Goal: Information Seeking & Learning: Learn about a topic

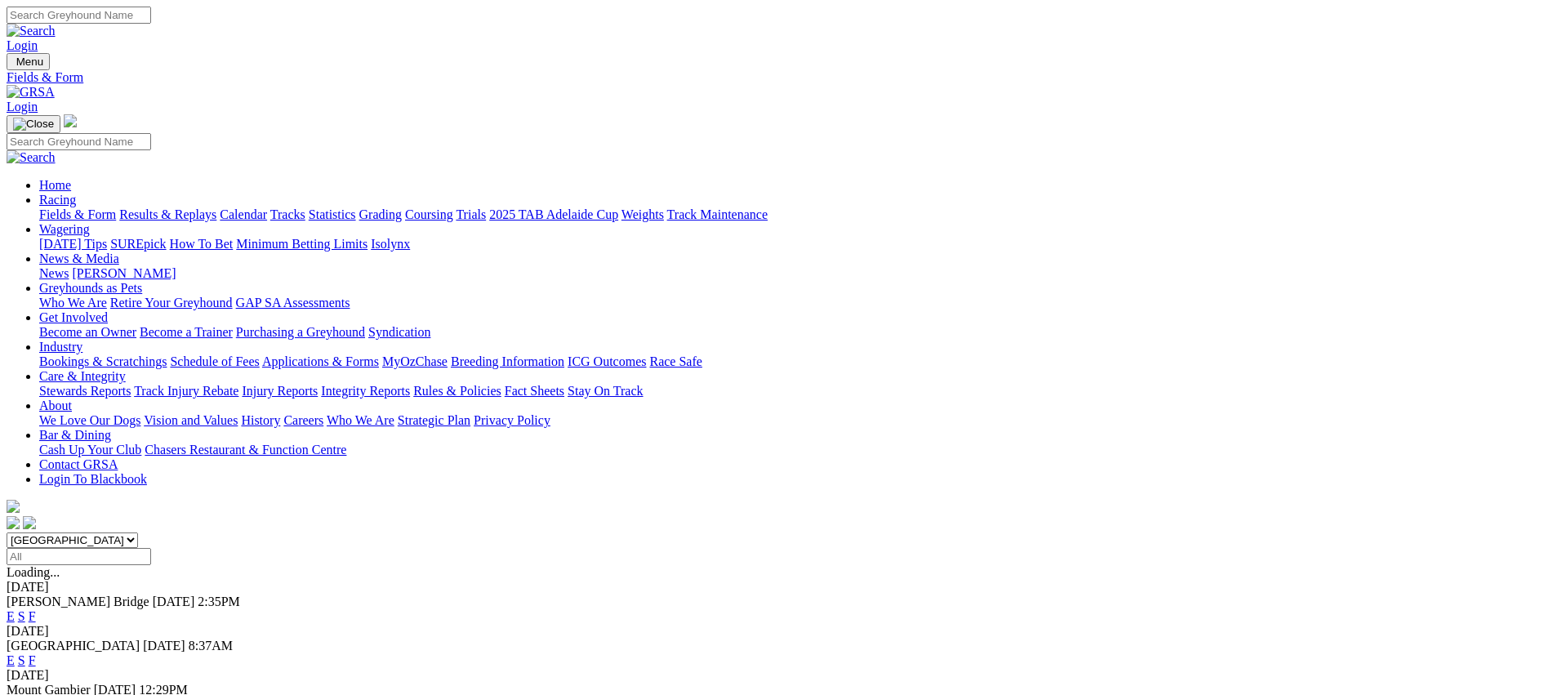
click at [116, 207] on link "Fields & Form" at bounding box center [77, 214] width 76 height 14
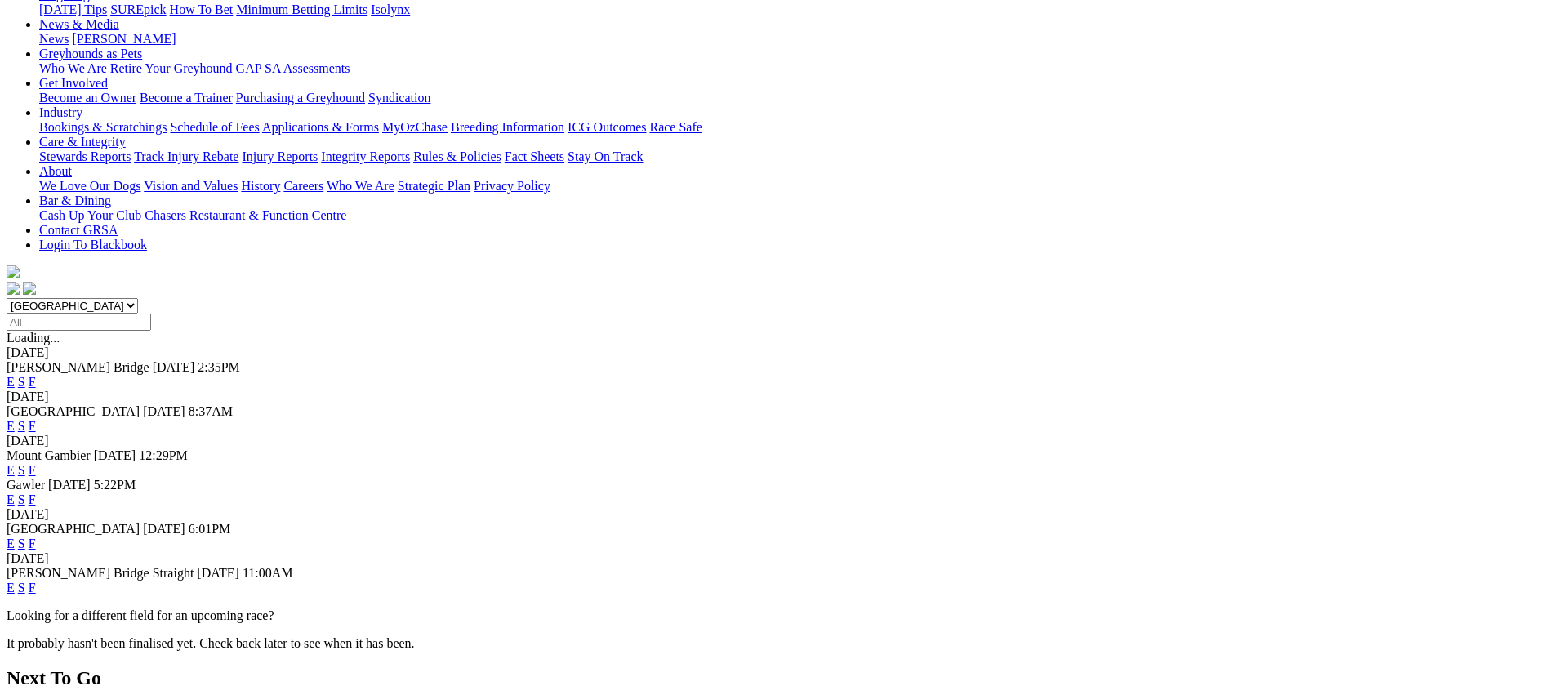
click at [15, 418] on link "E" at bounding box center [10, 425] width 8 height 14
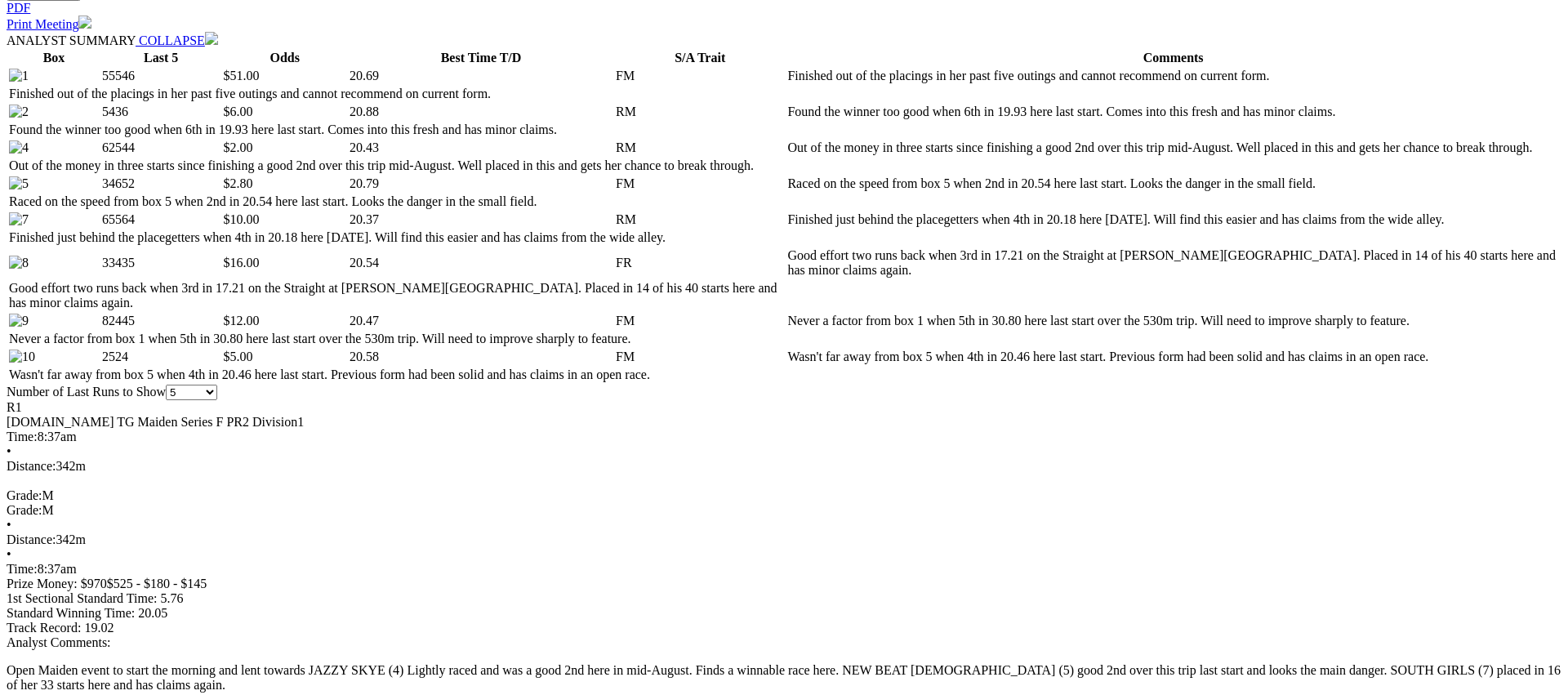
scroll to position [821, 0]
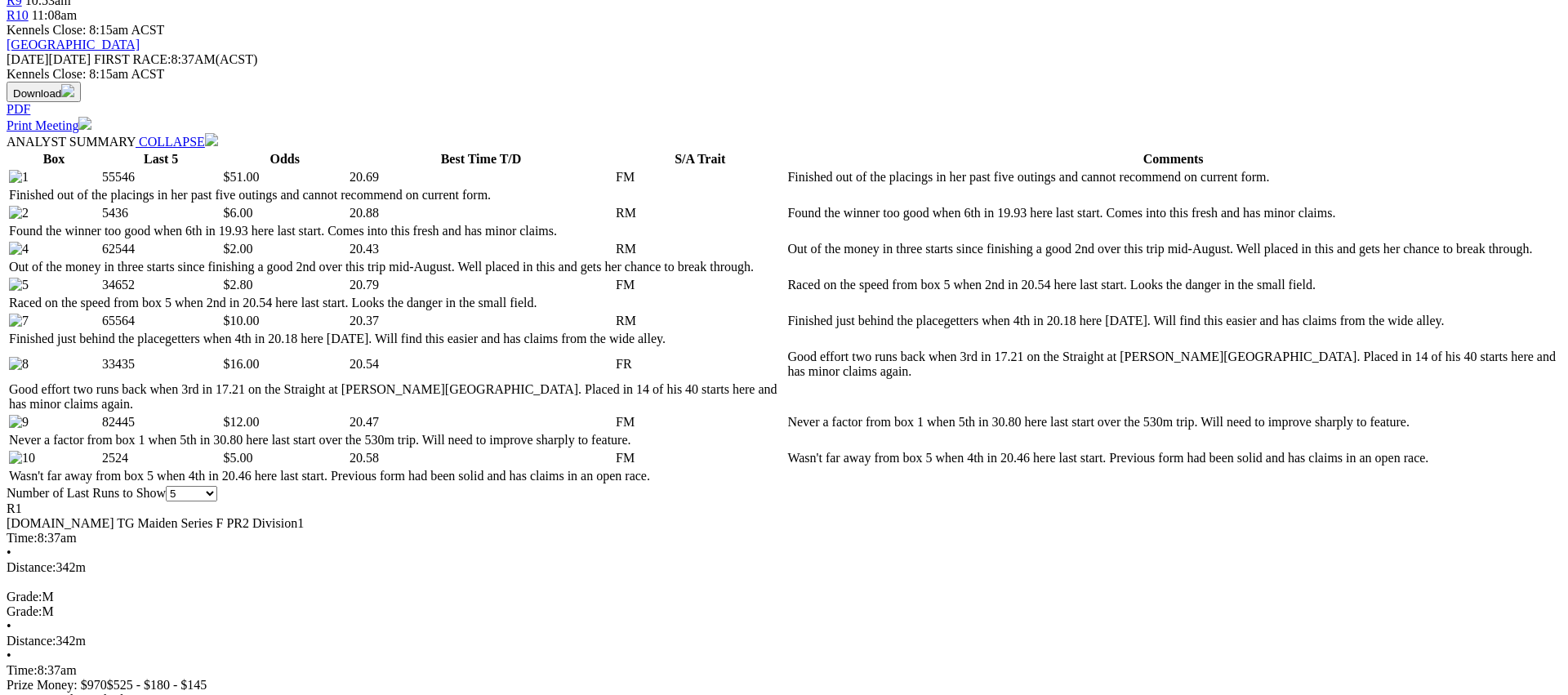
scroll to position [0, 0]
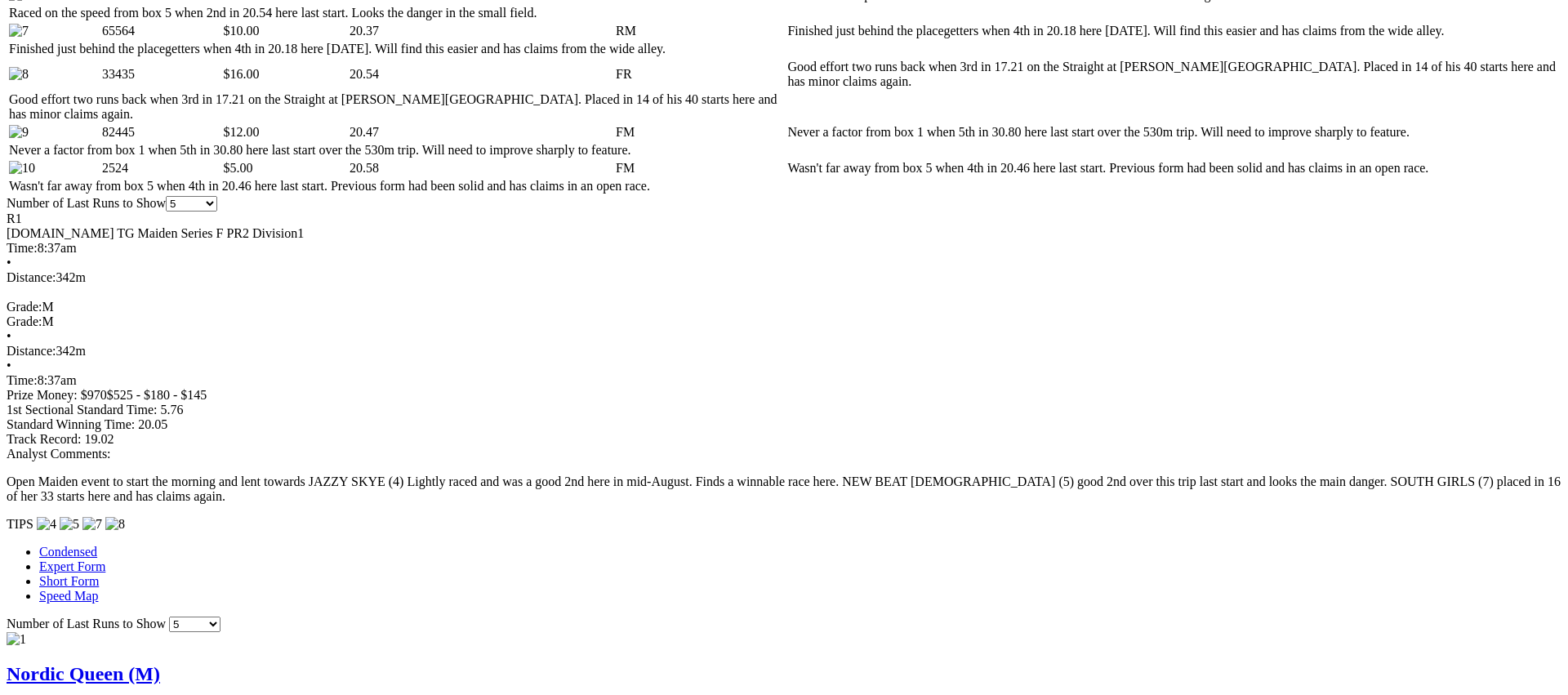
scroll to position [992, 0]
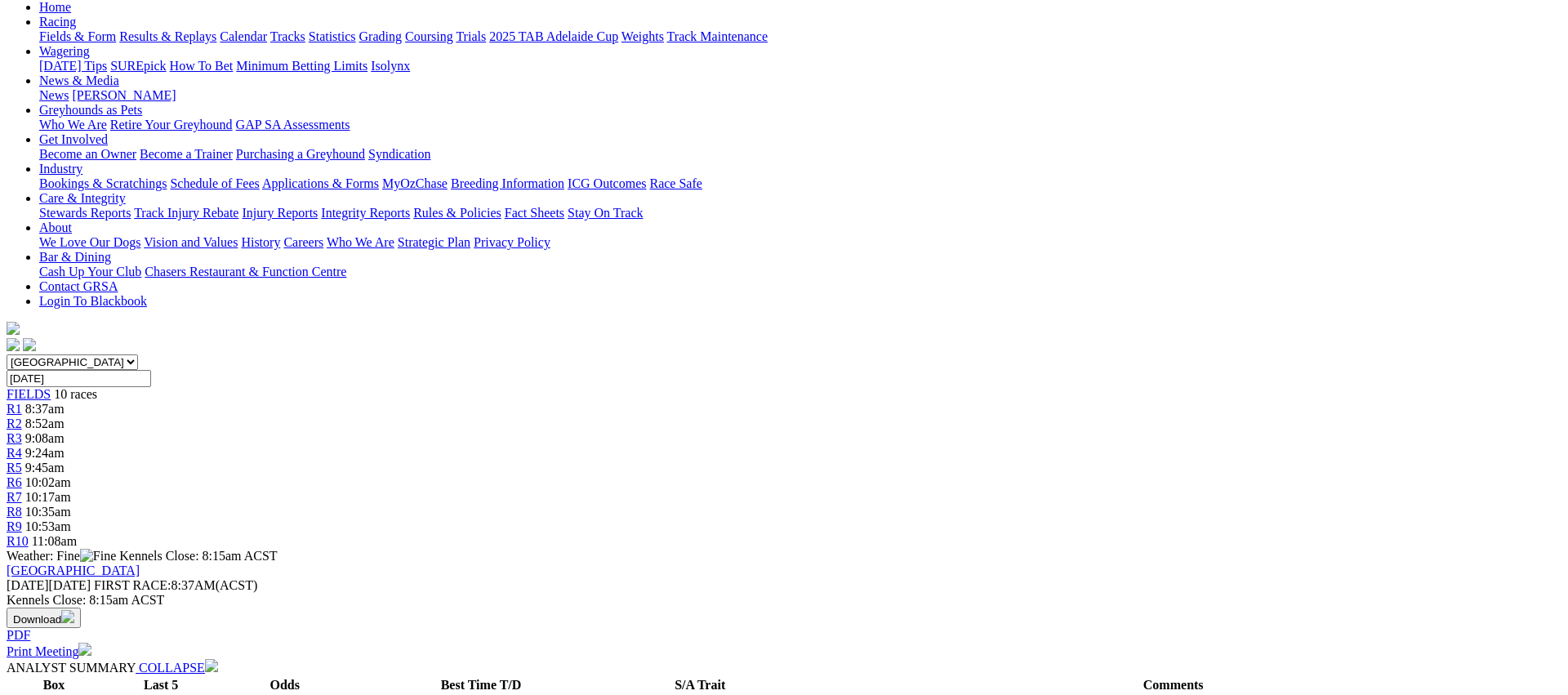
scroll to position [0, 0]
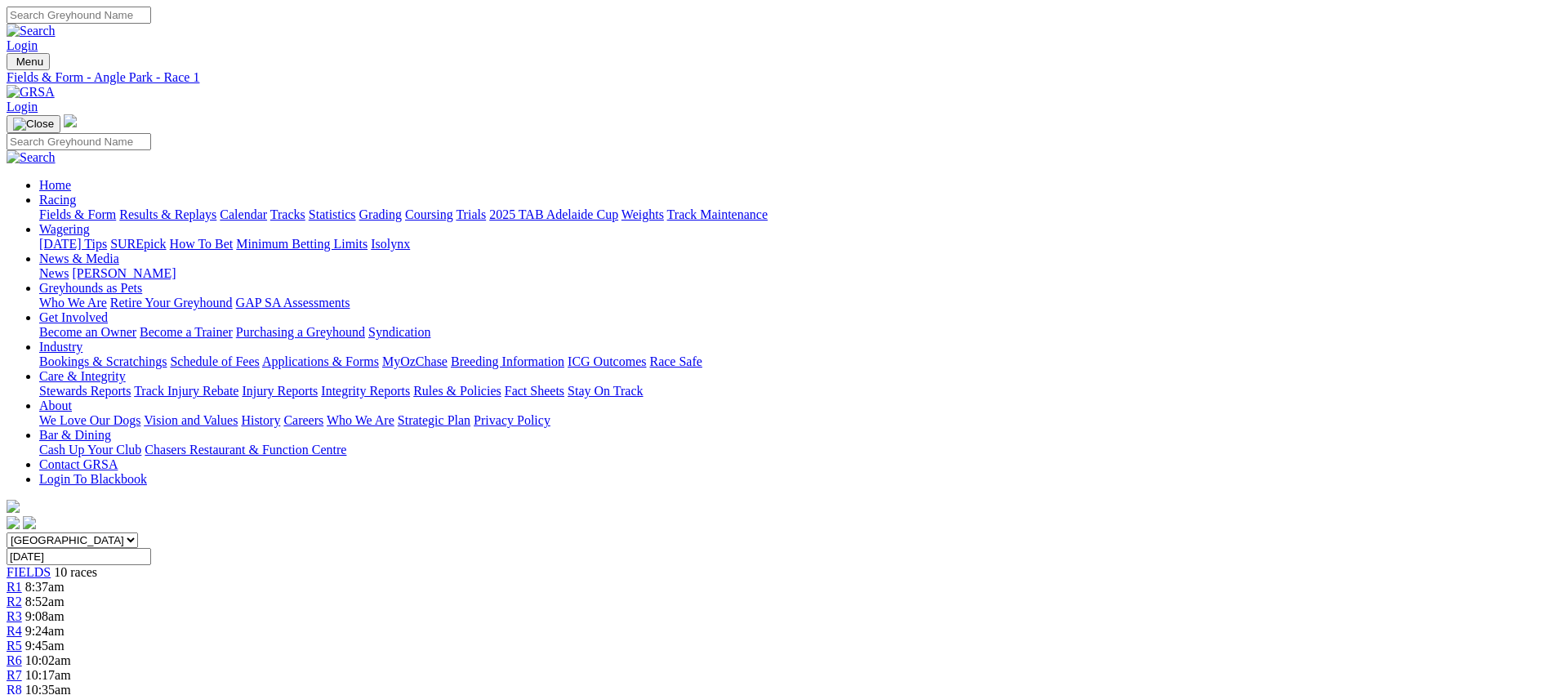
click at [22, 594] on span "R2" at bounding box center [14, 600] width 15 height 14
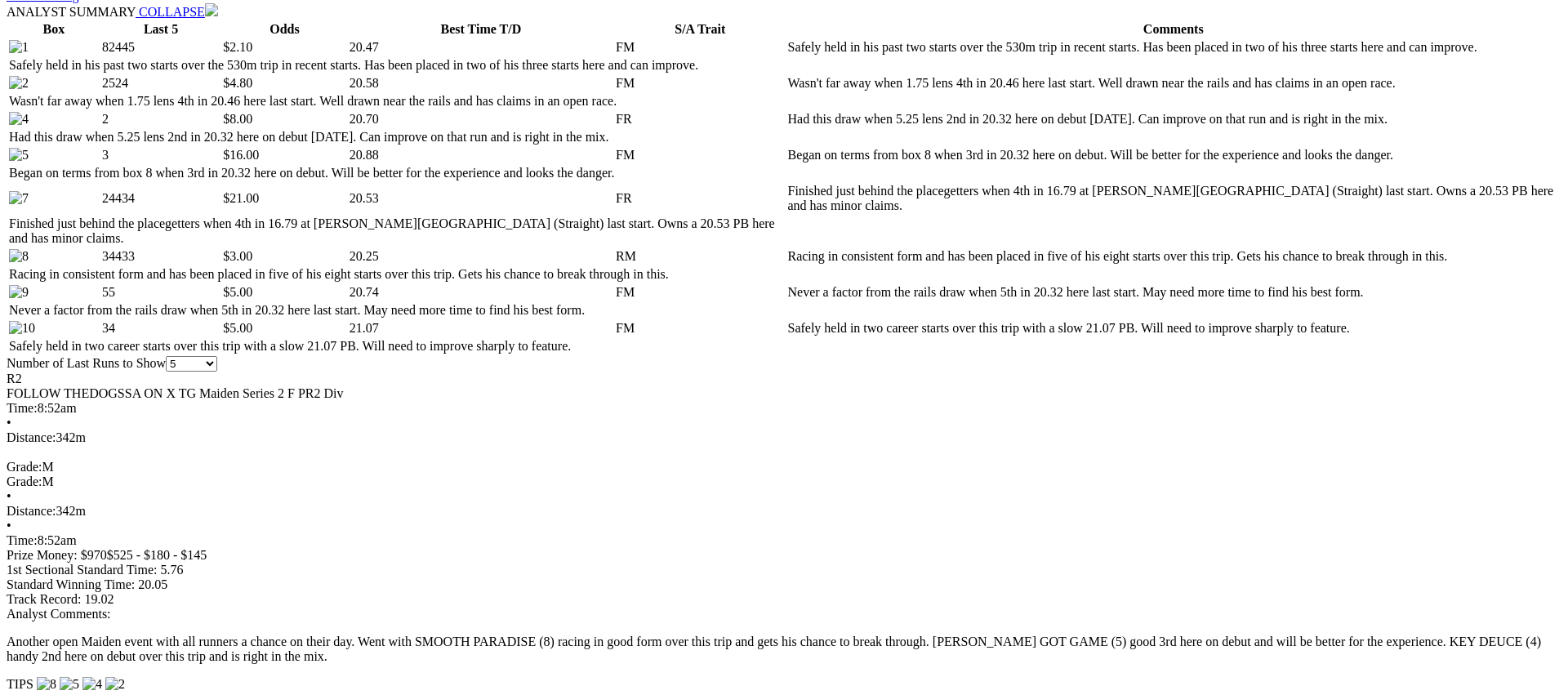
scroll to position [839, 0]
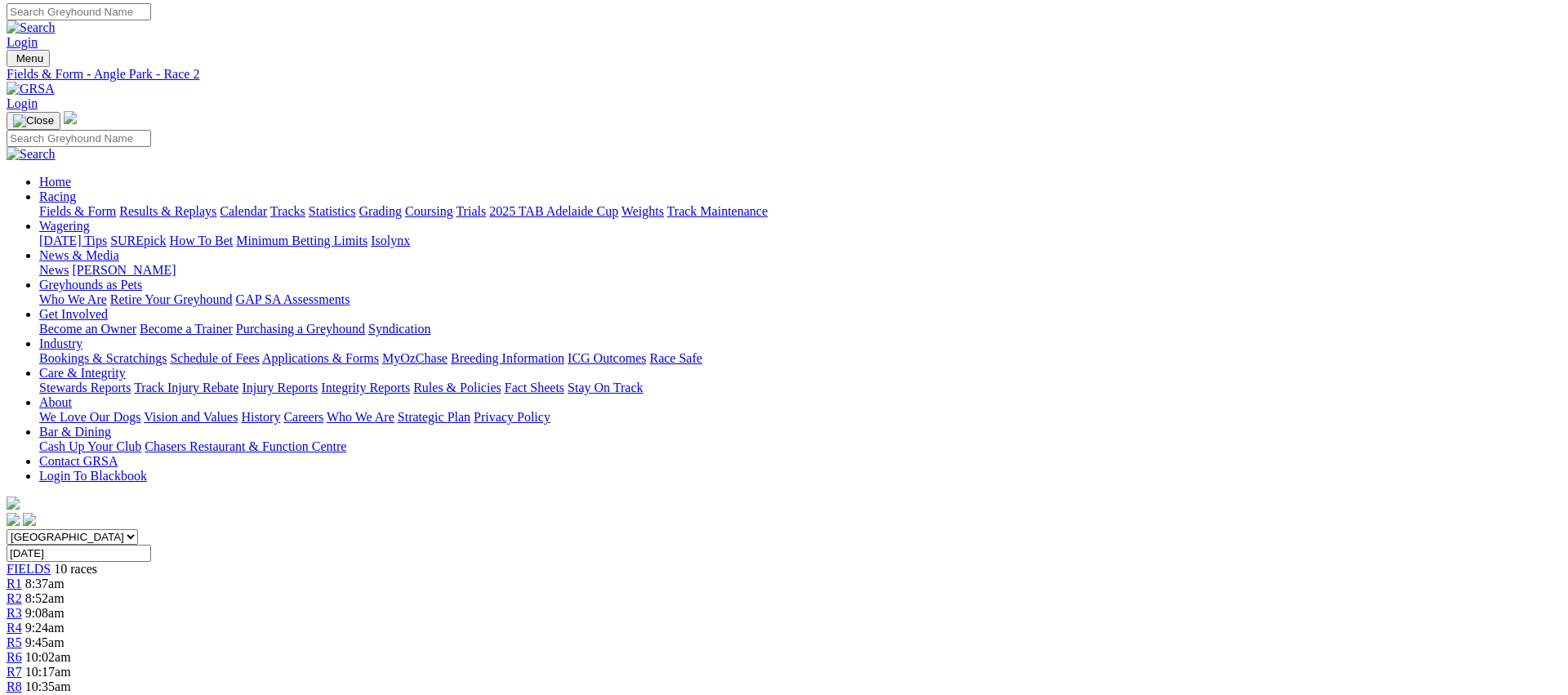
scroll to position [0, 0]
click at [65, 609] on span "9:08am" at bounding box center [45, 615] width 39 height 14
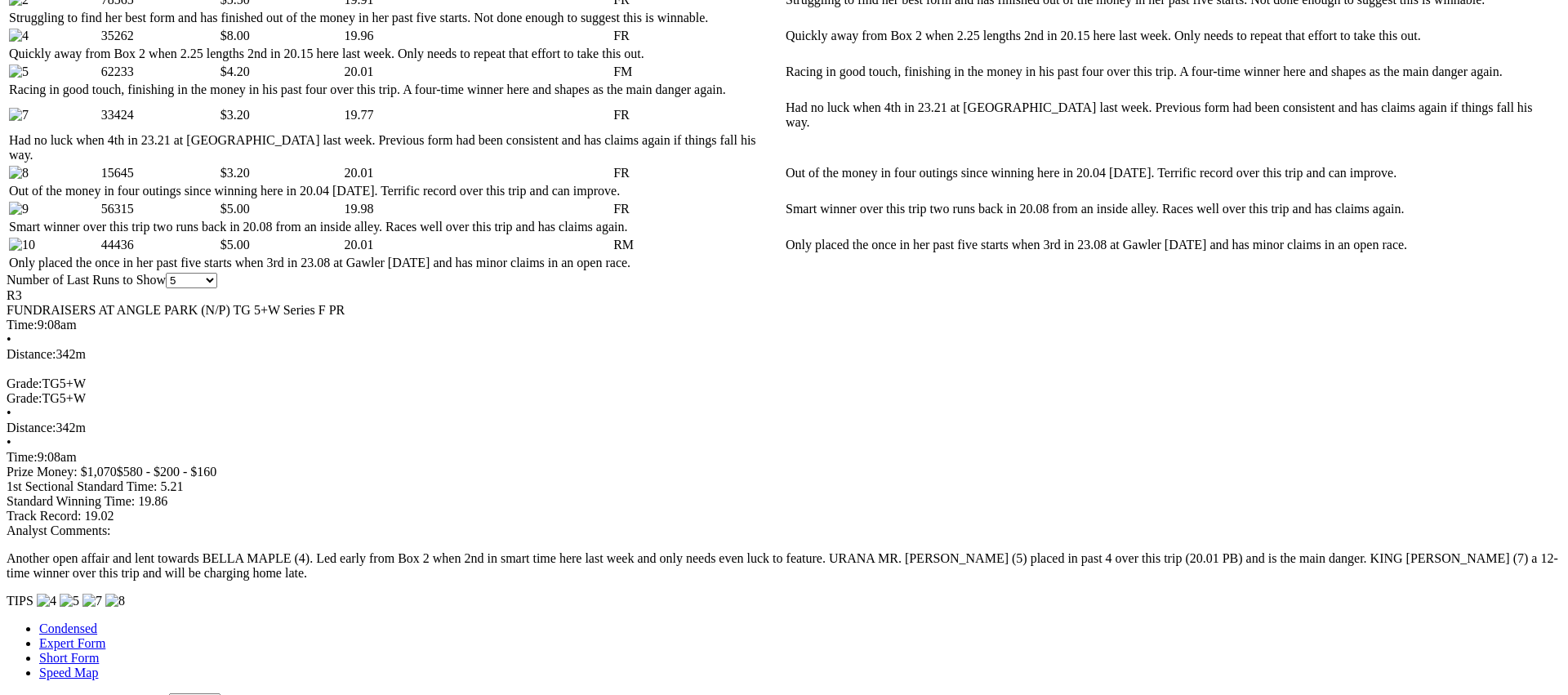
scroll to position [911, 0]
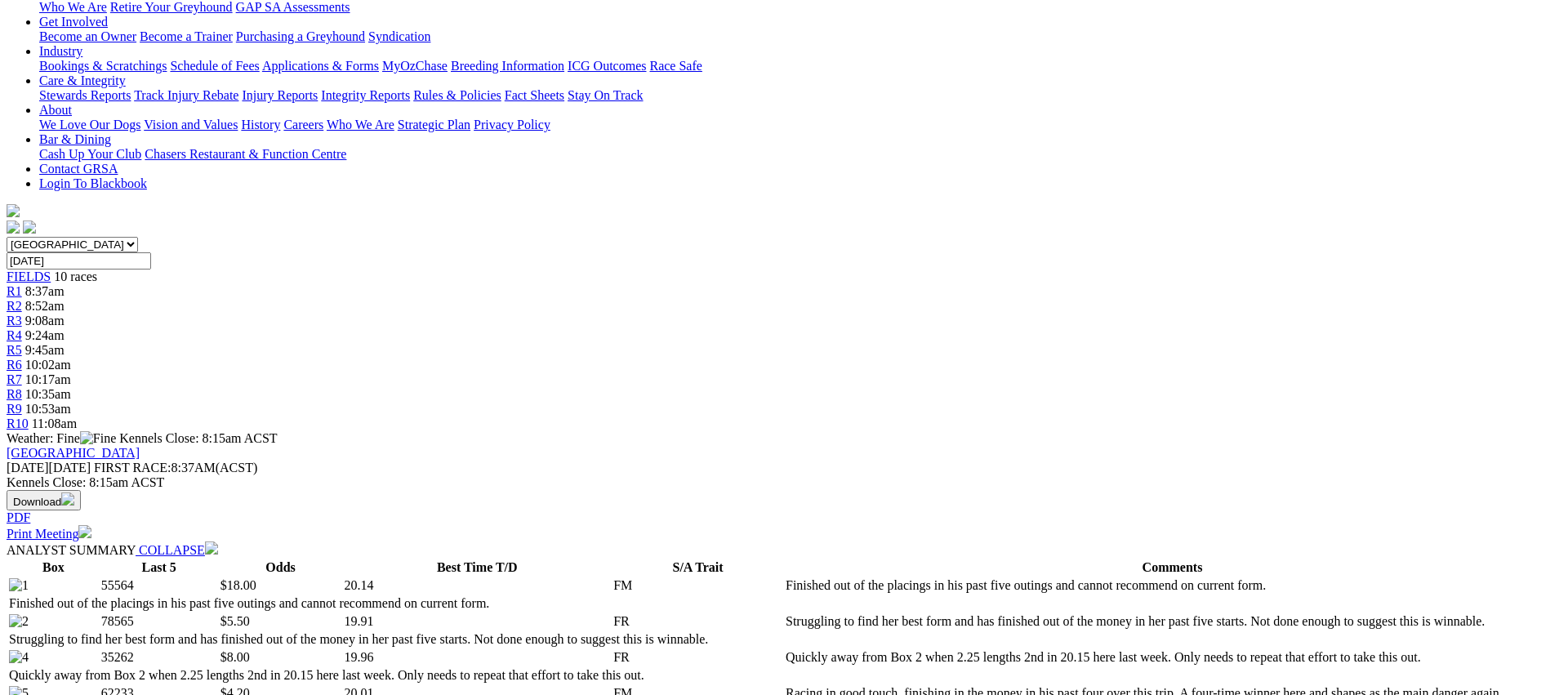
scroll to position [0, 0]
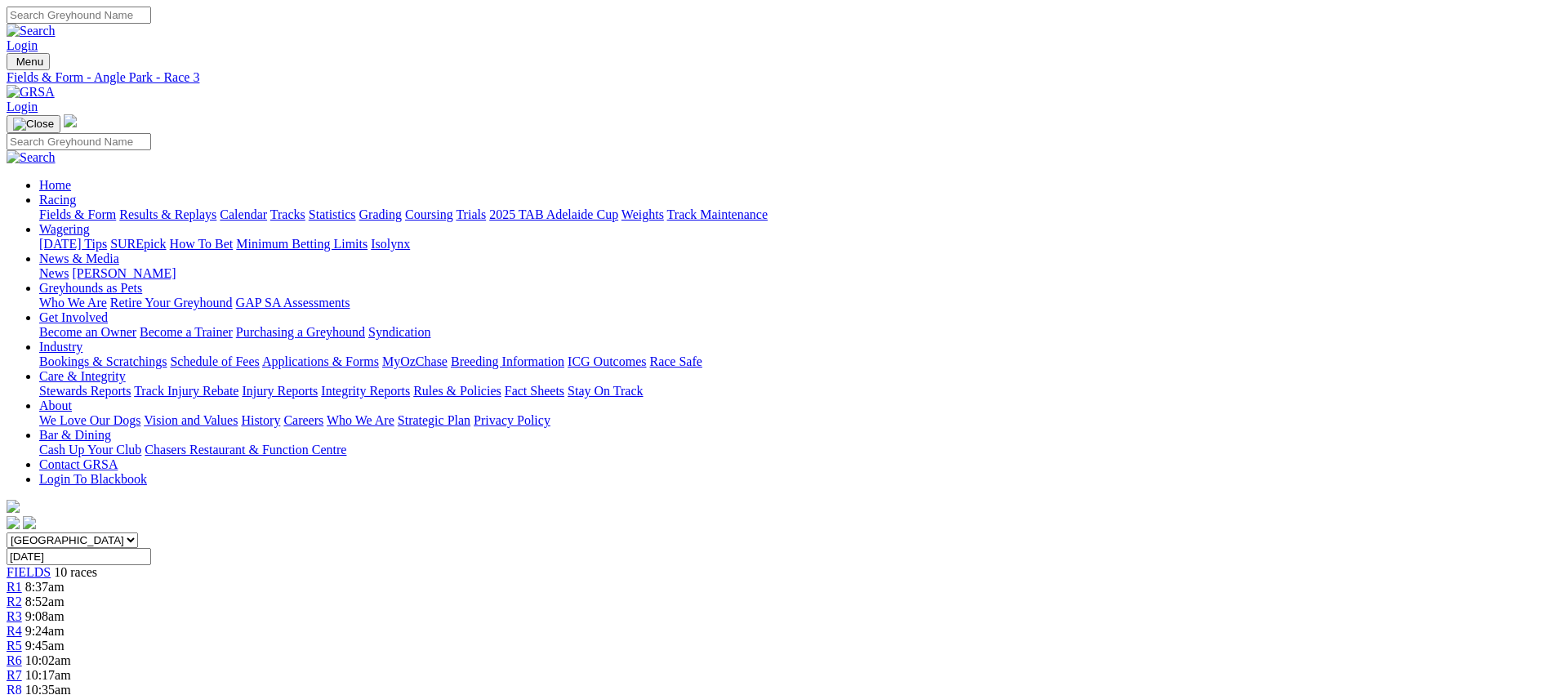
click at [22, 624] on span "R4" at bounding box center [14, 630] width 15 height 14
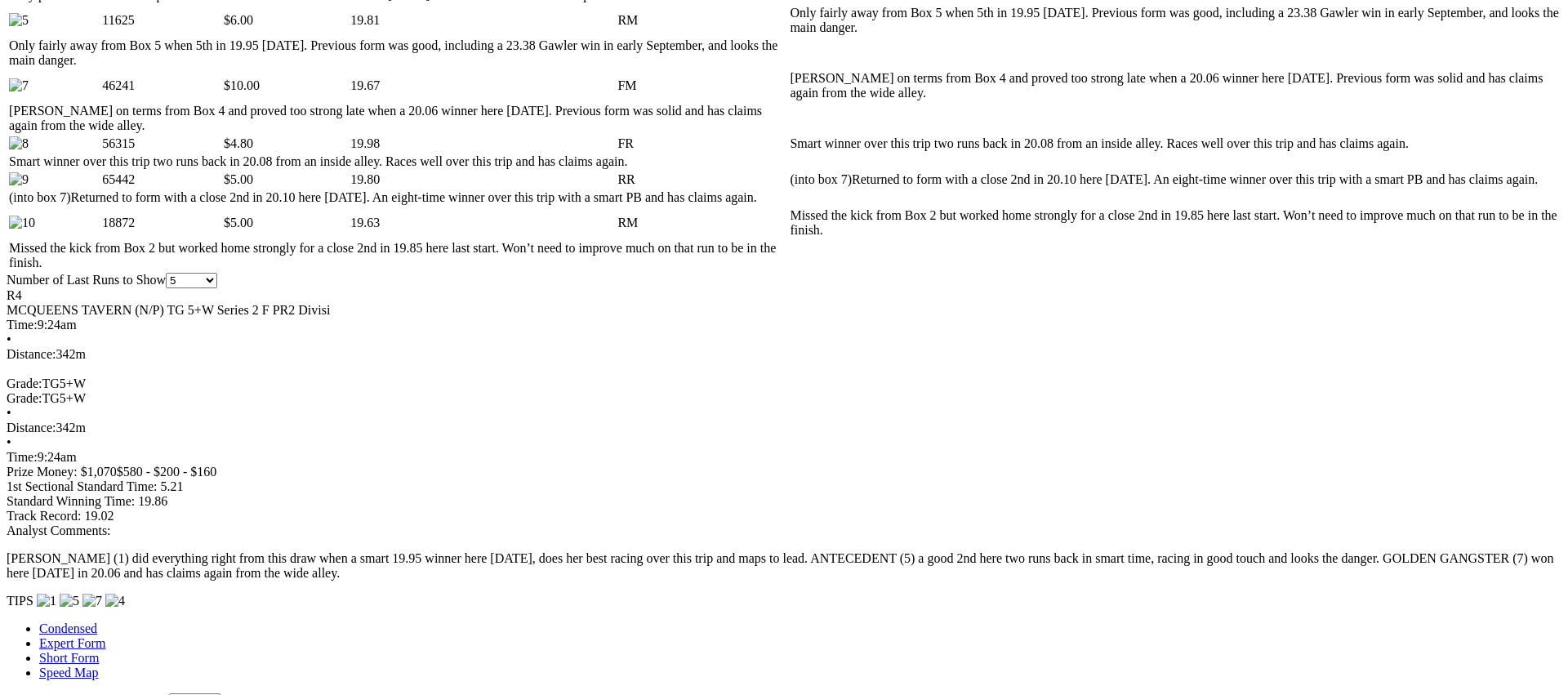
scroll to position [986, 0]
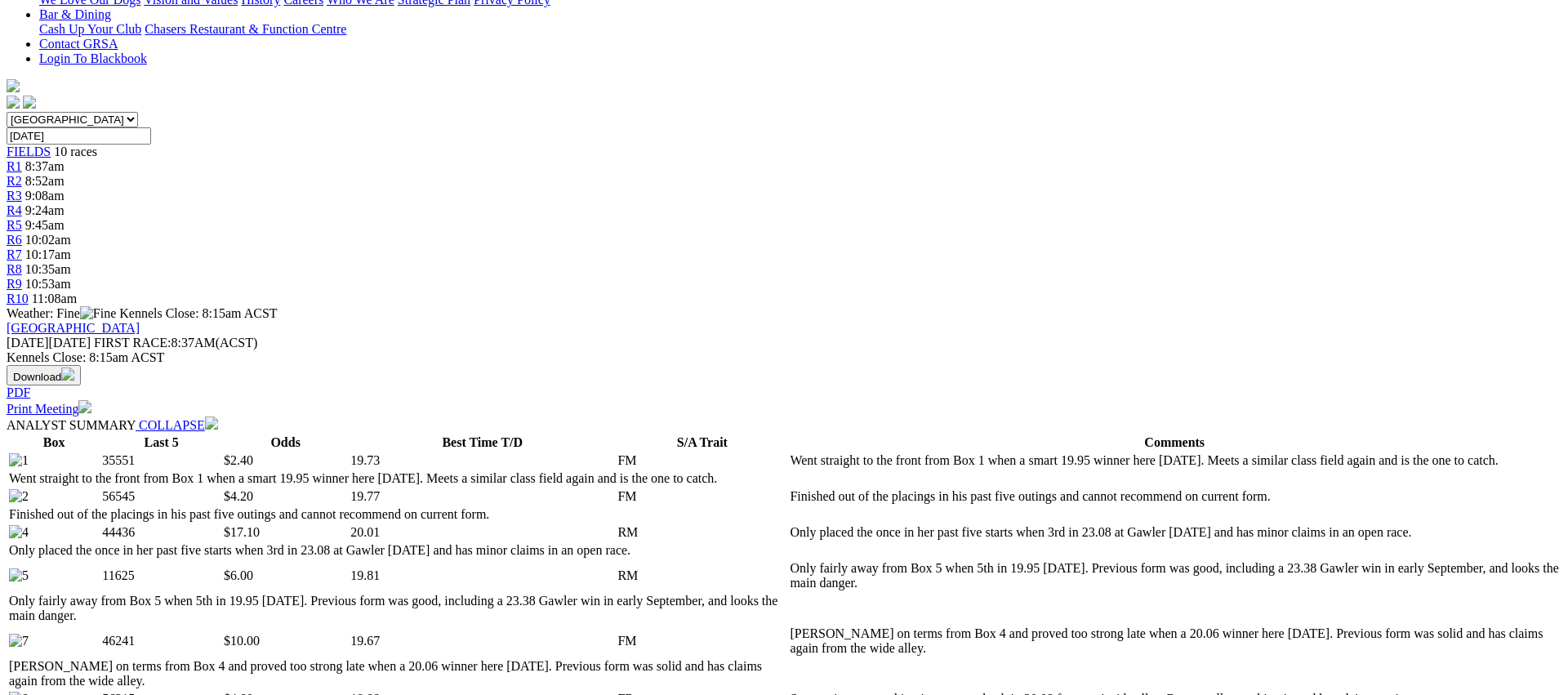
scroll to position [0, 0]
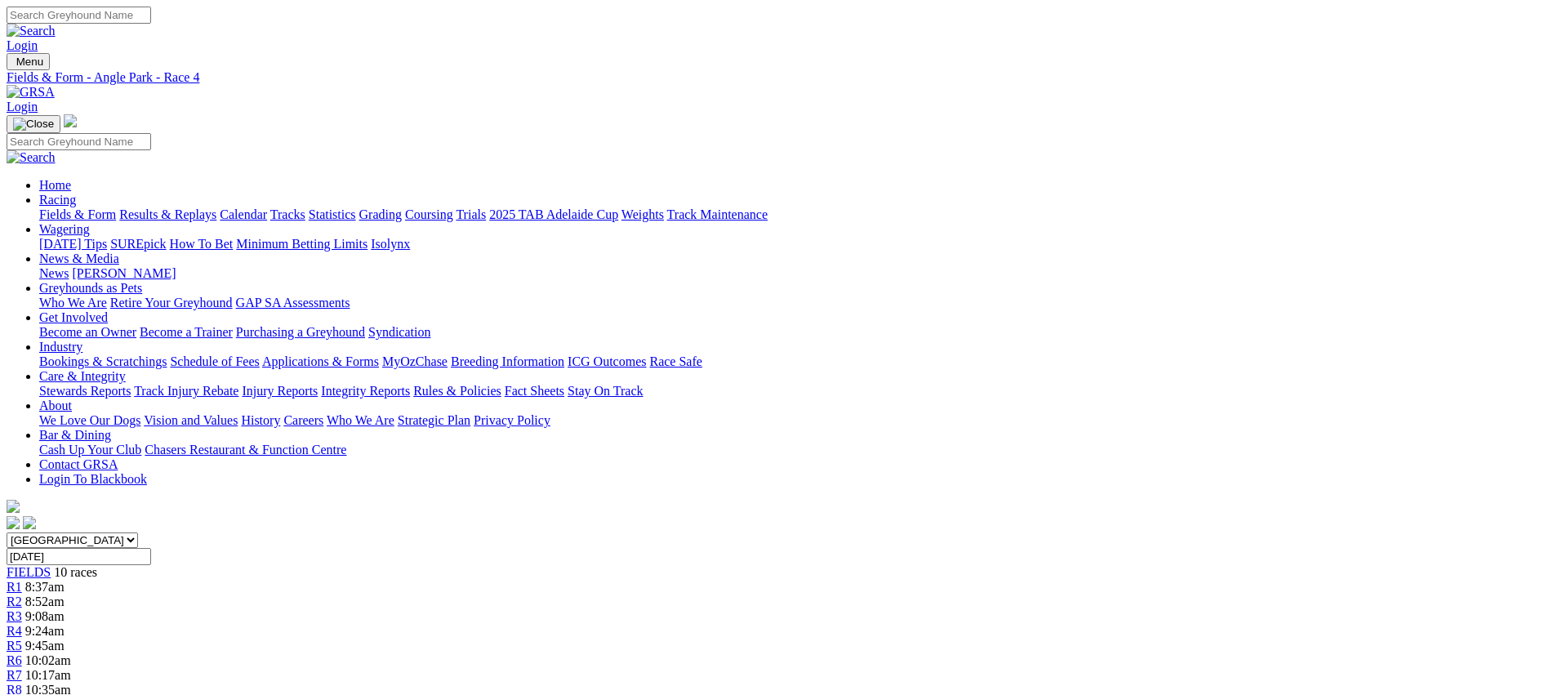
click at [22, 639] on link "R5" at bounding box center [14, 645] width 15 height 14
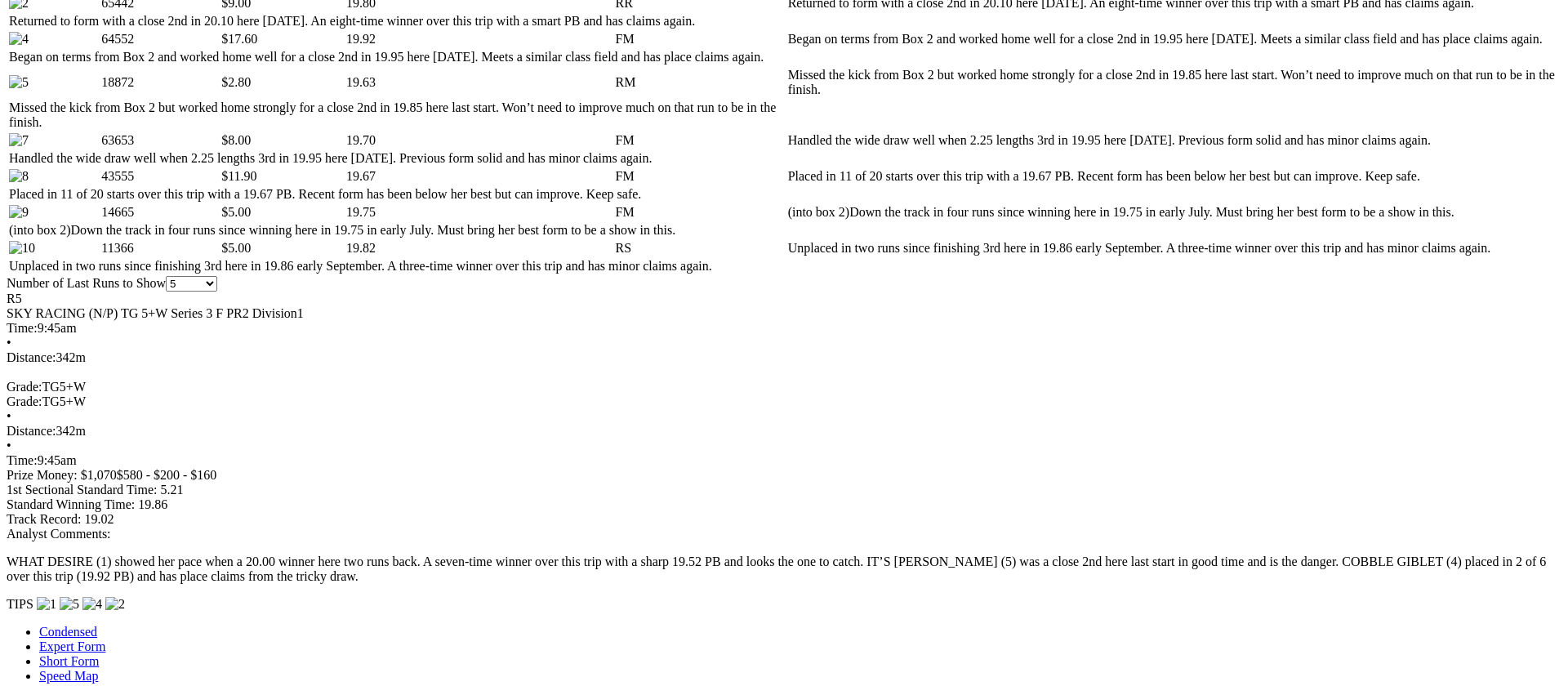
scroll to position [920, 0]
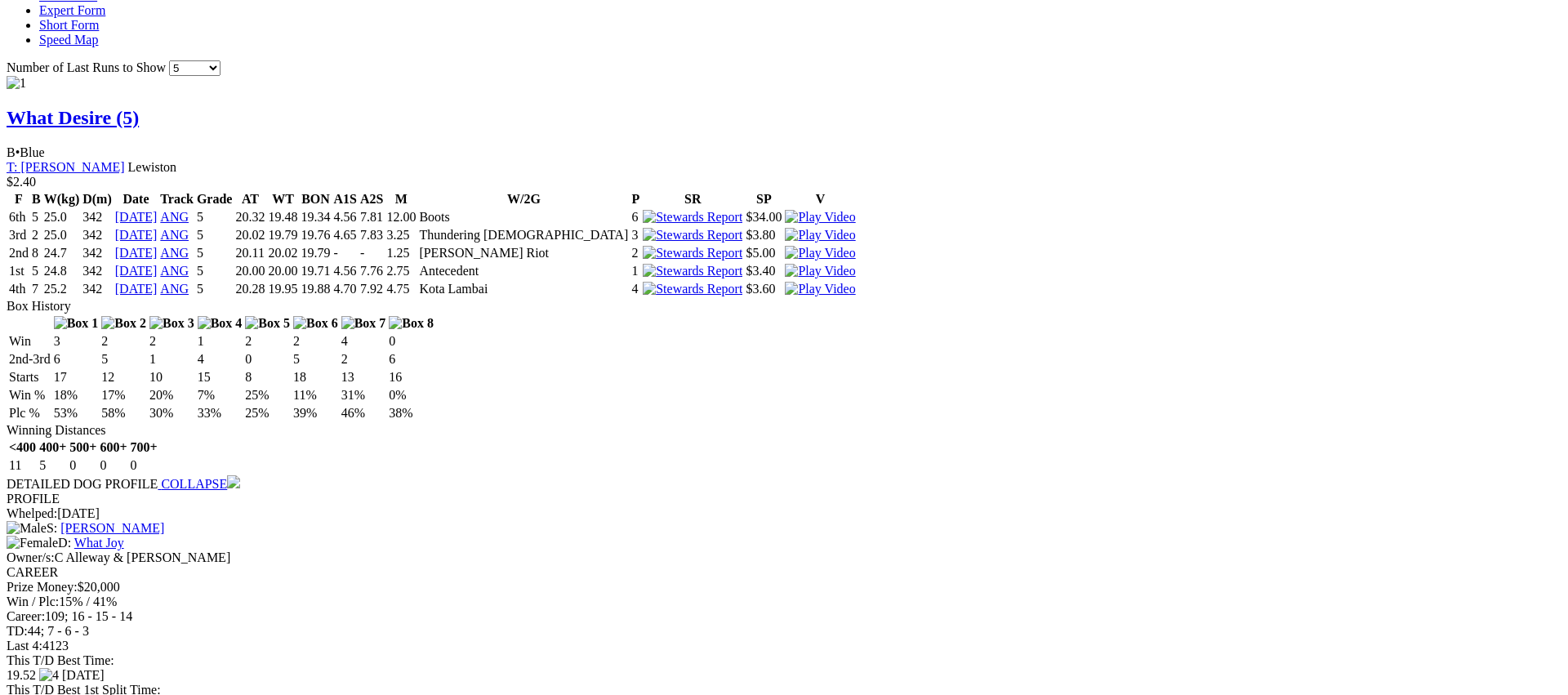
scroll to position [1535, 0]
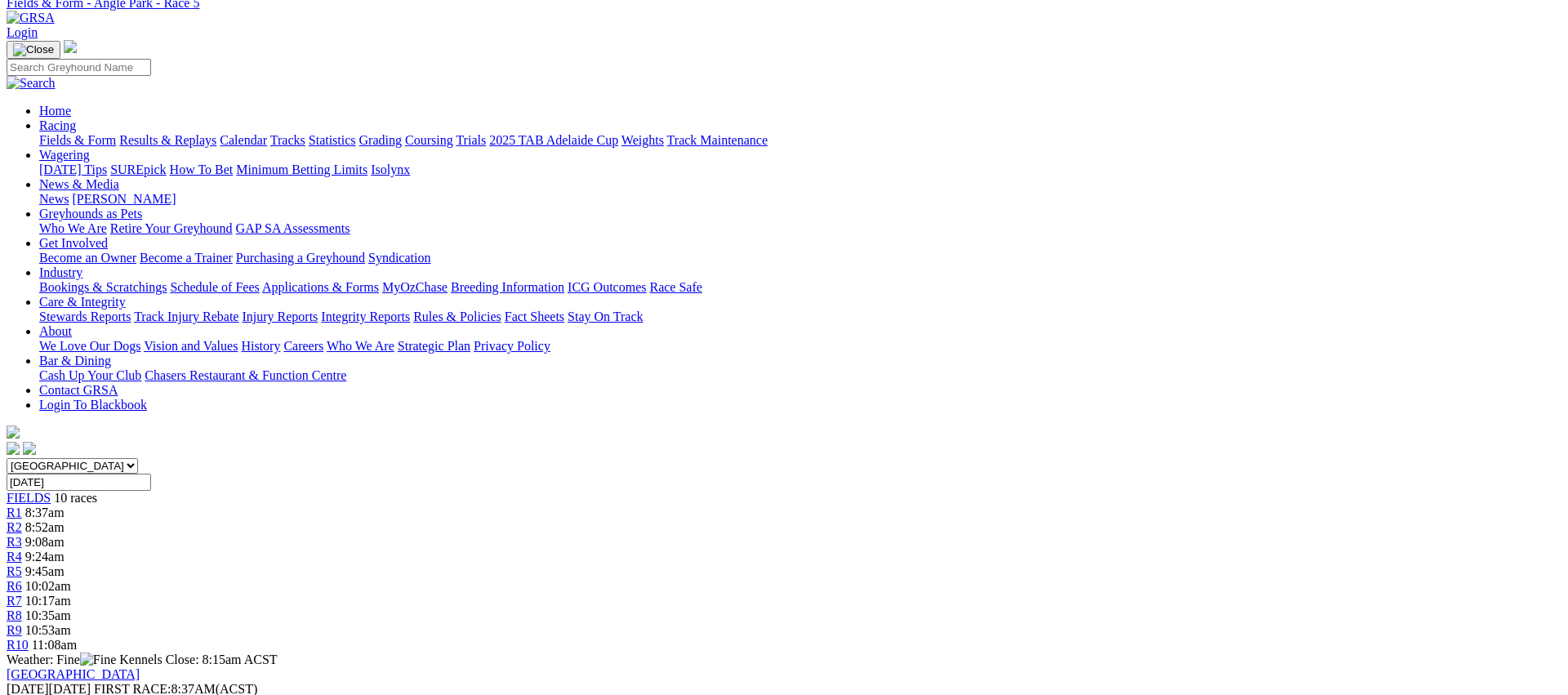
scroll to position [0, 0]
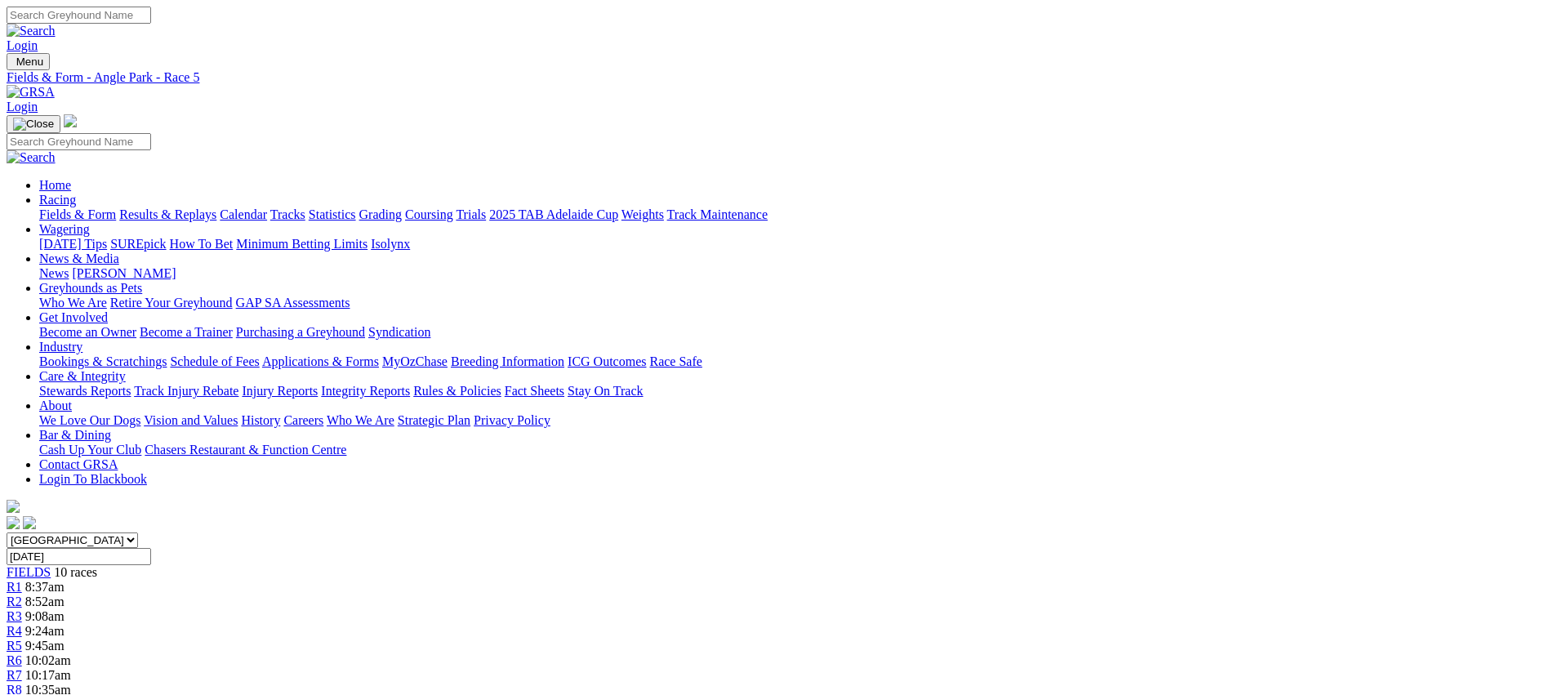
click at [880, 653] on div "R6 10:02am" at bounding box center [784, 660] width 1555 height 15
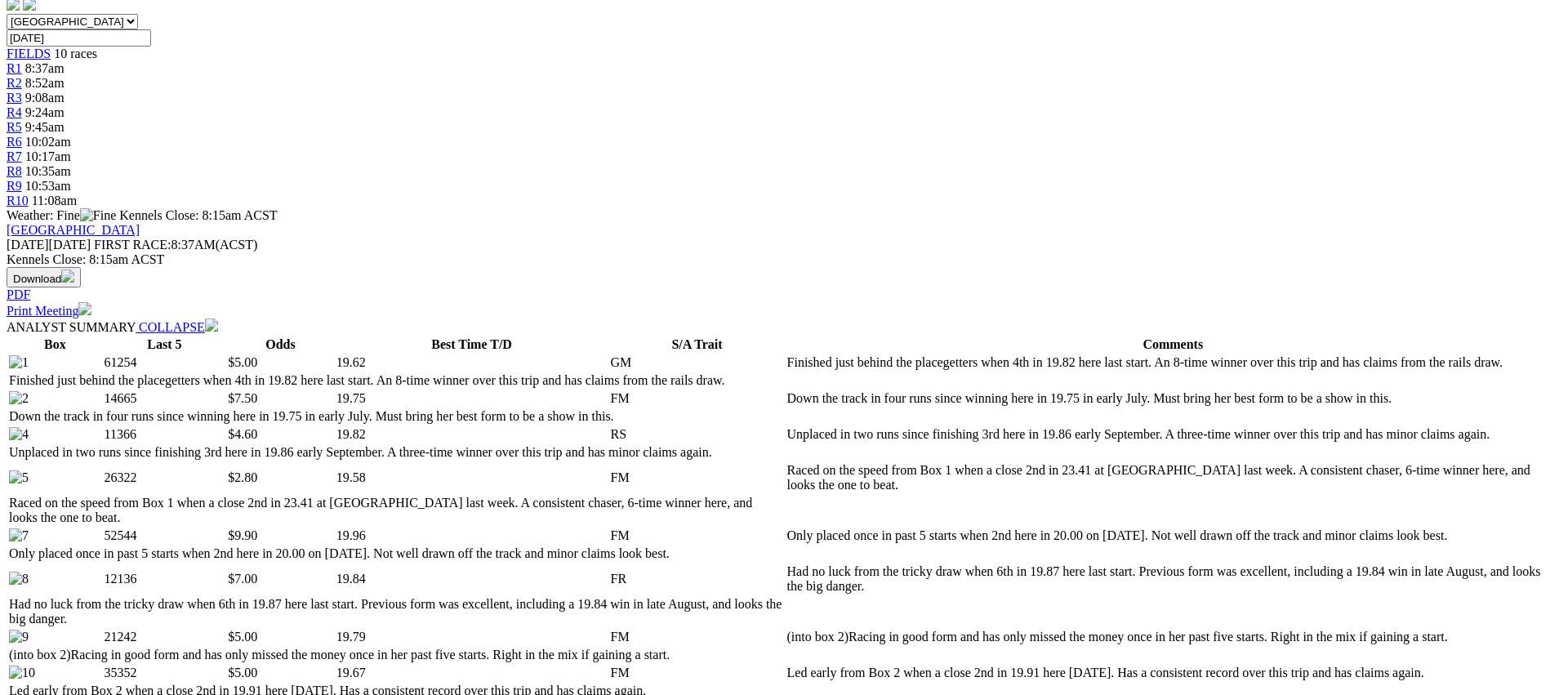
scroll to position [609, 0]
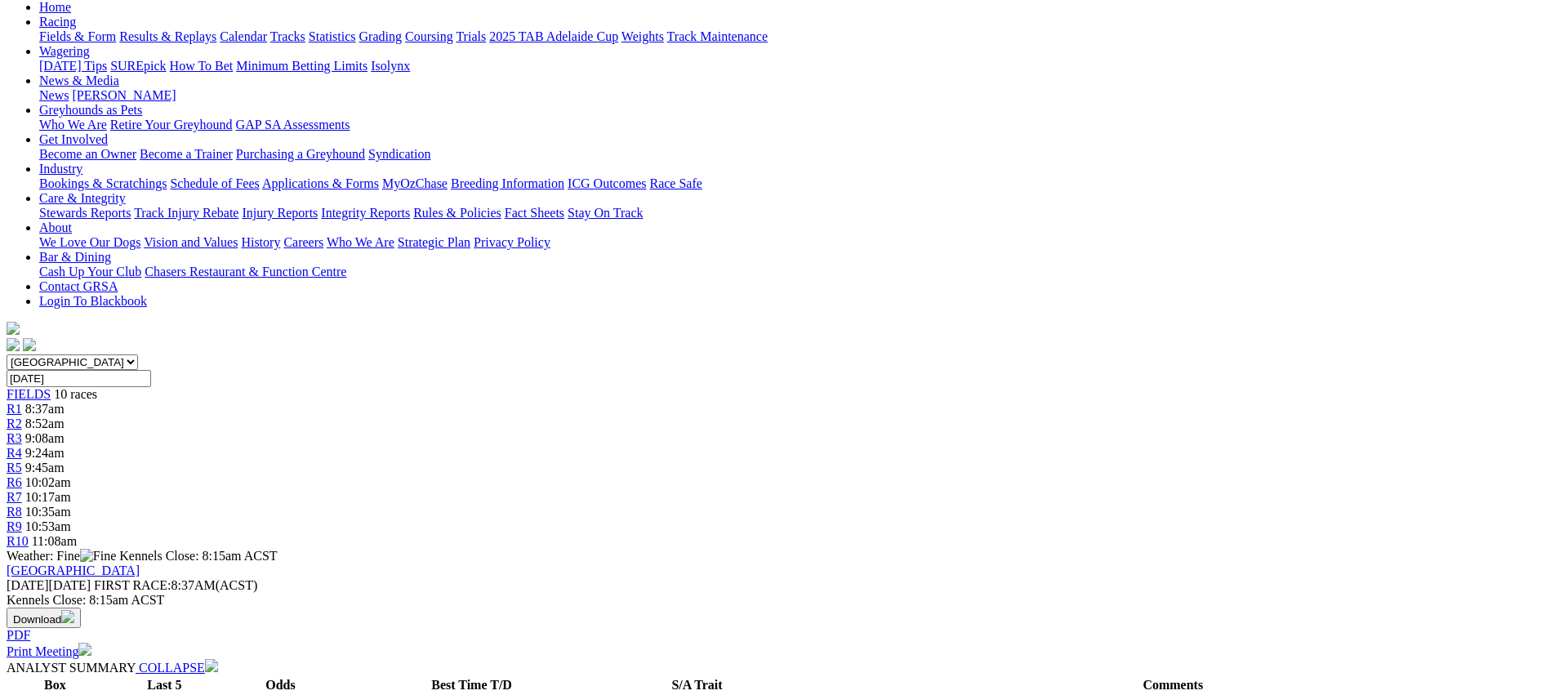
scroll to position [0, 0]
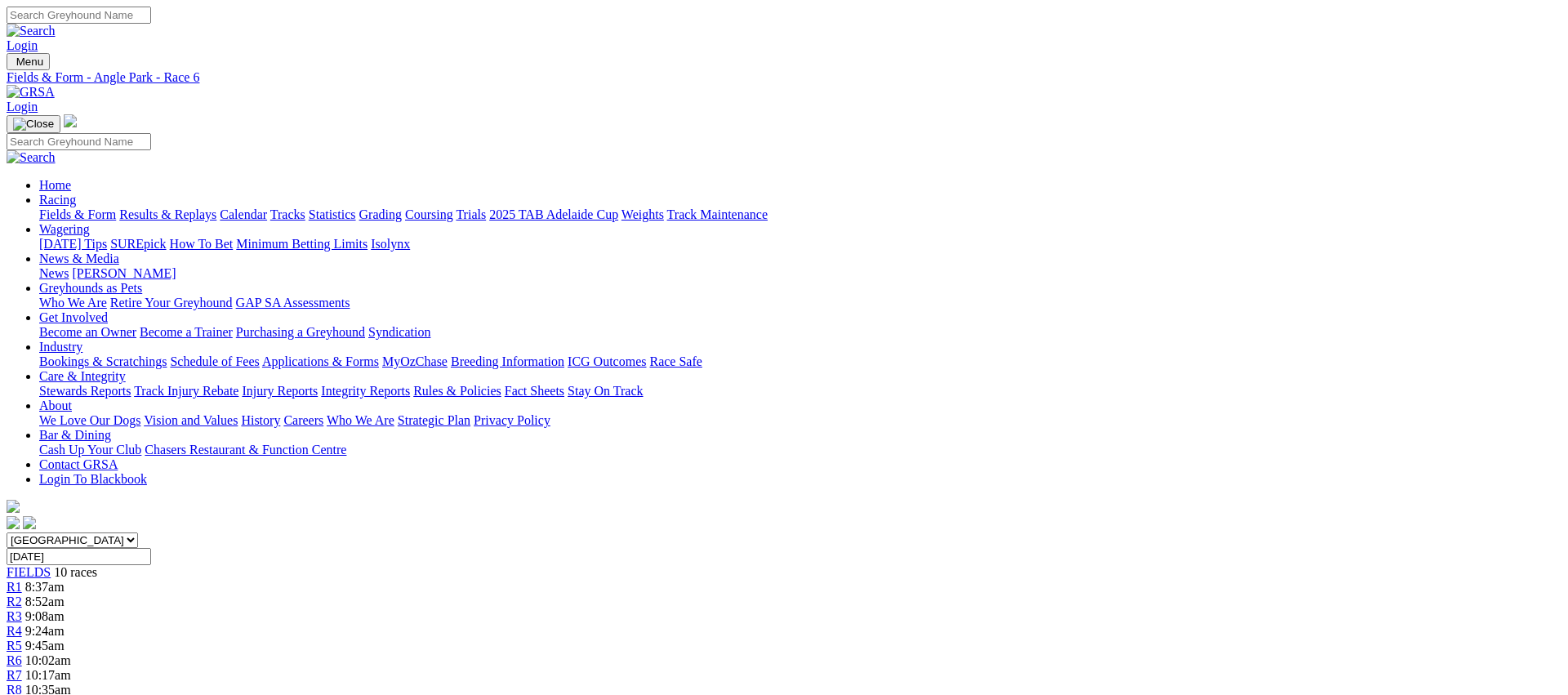
click at [71, 668] on span "10:17am" at bounding box center [48, 674] width 46 height 14
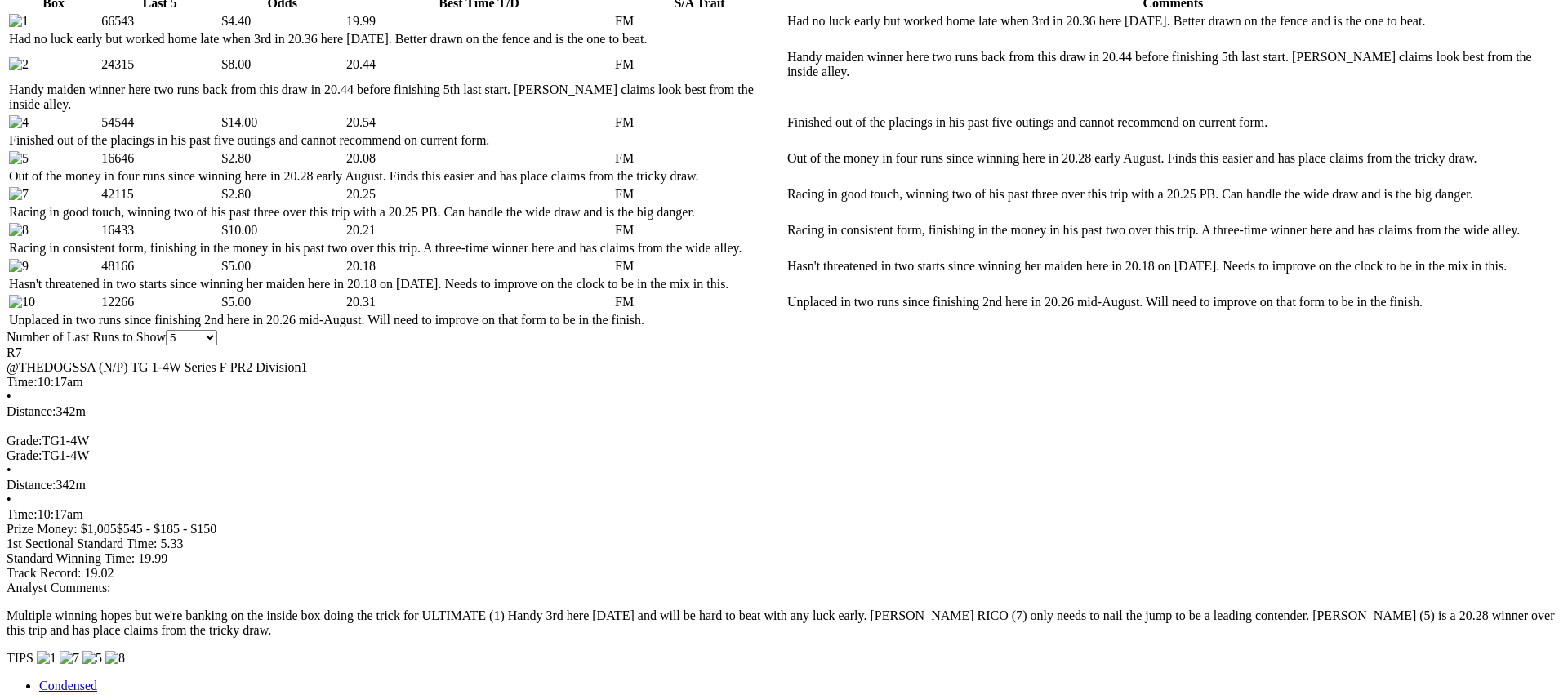
scroll to position [868, 0]
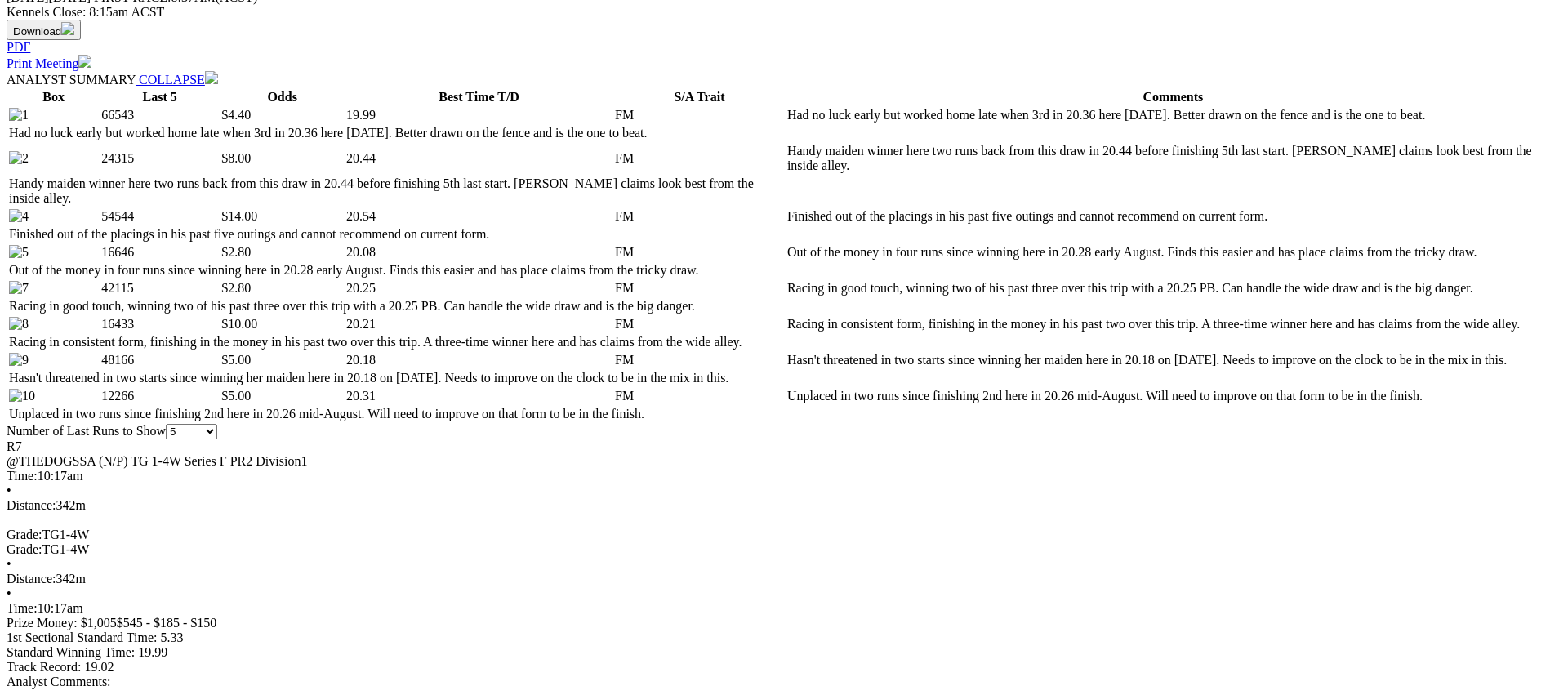
scroll to position [0, 0]
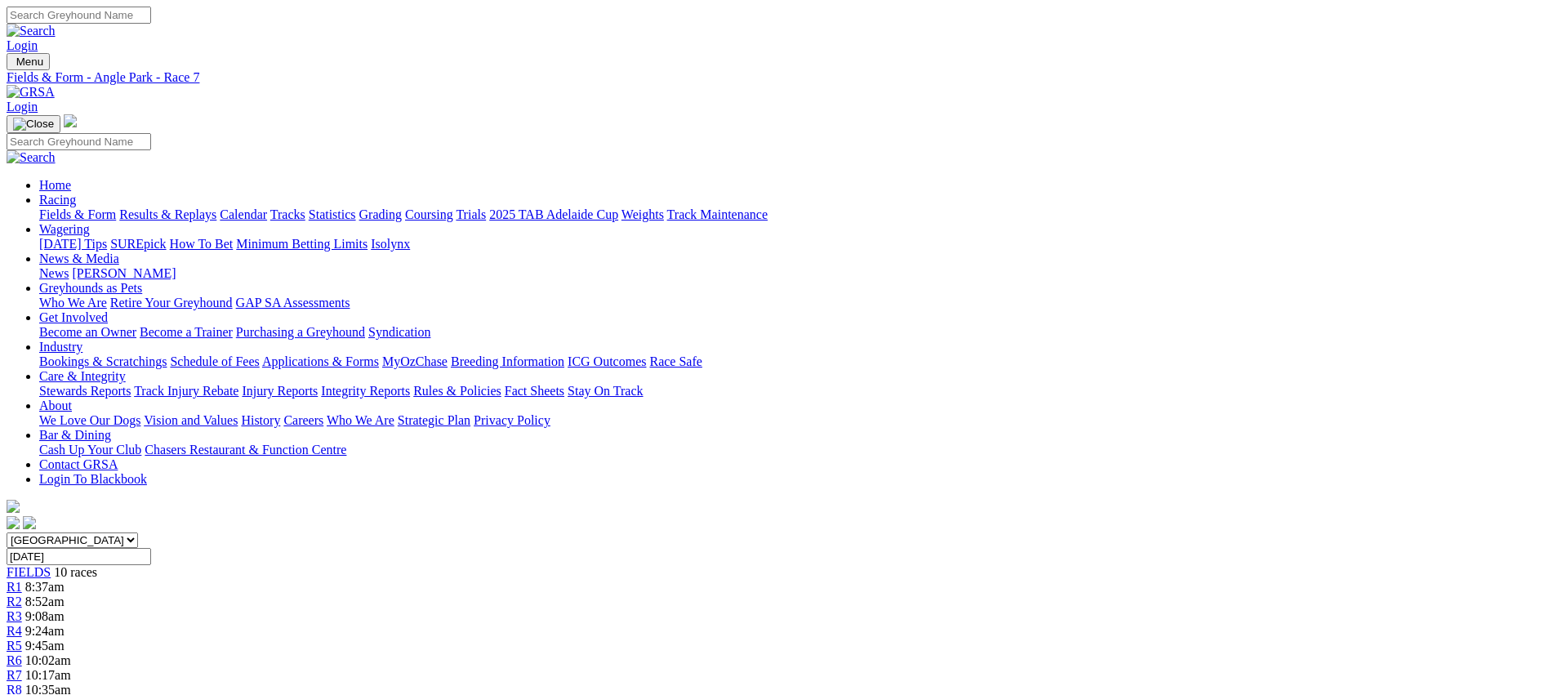
click at [71, 682] on span "10:35am" at bounding box center [48, 689] width 46 height 14
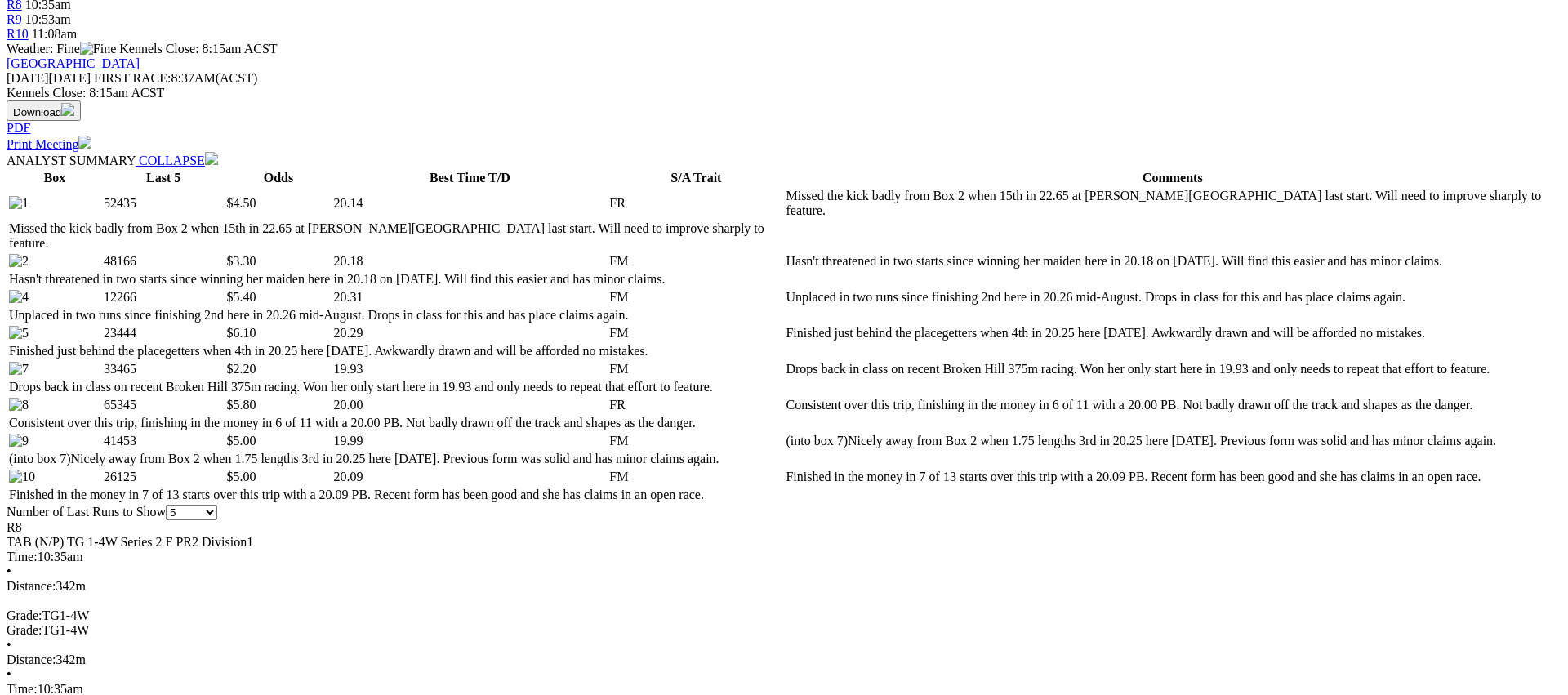
scroll to position [741, 0]
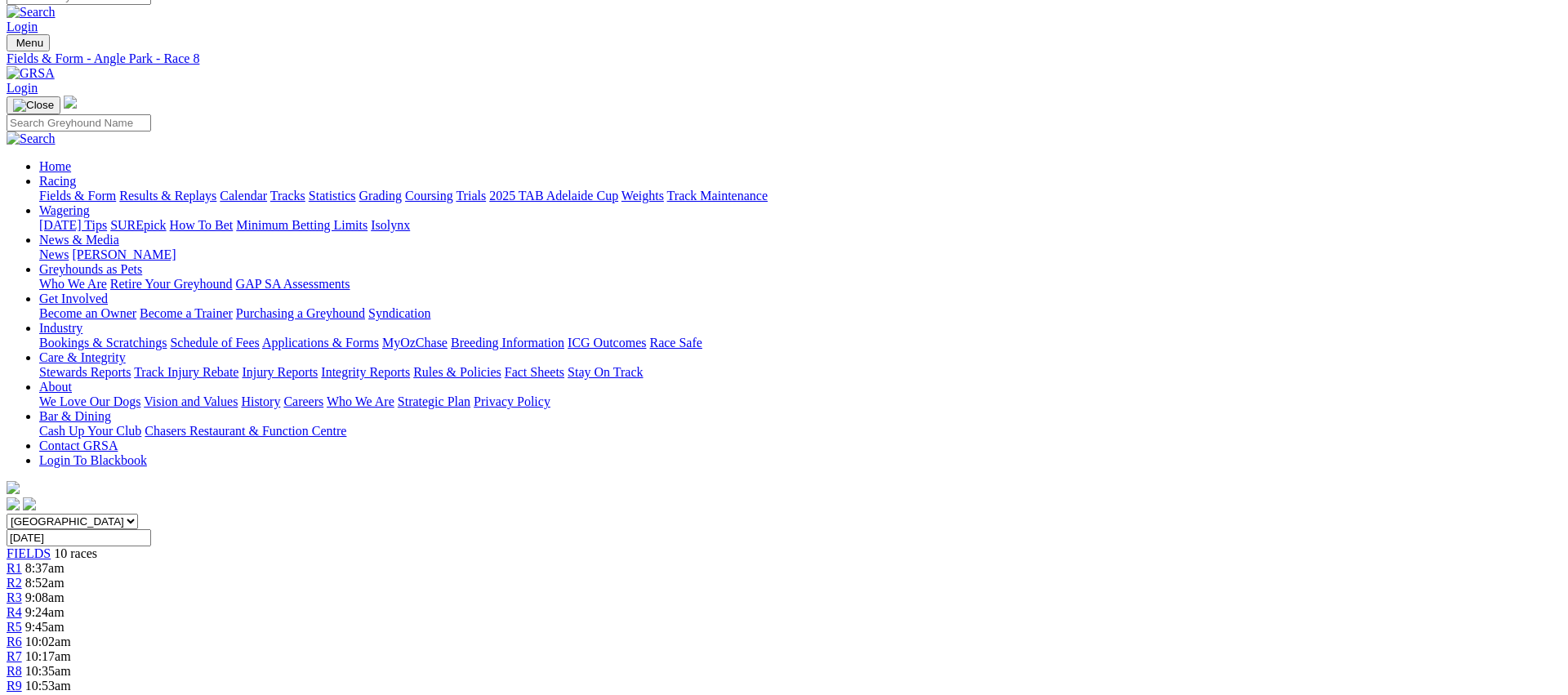
scroll to position [0, 0]
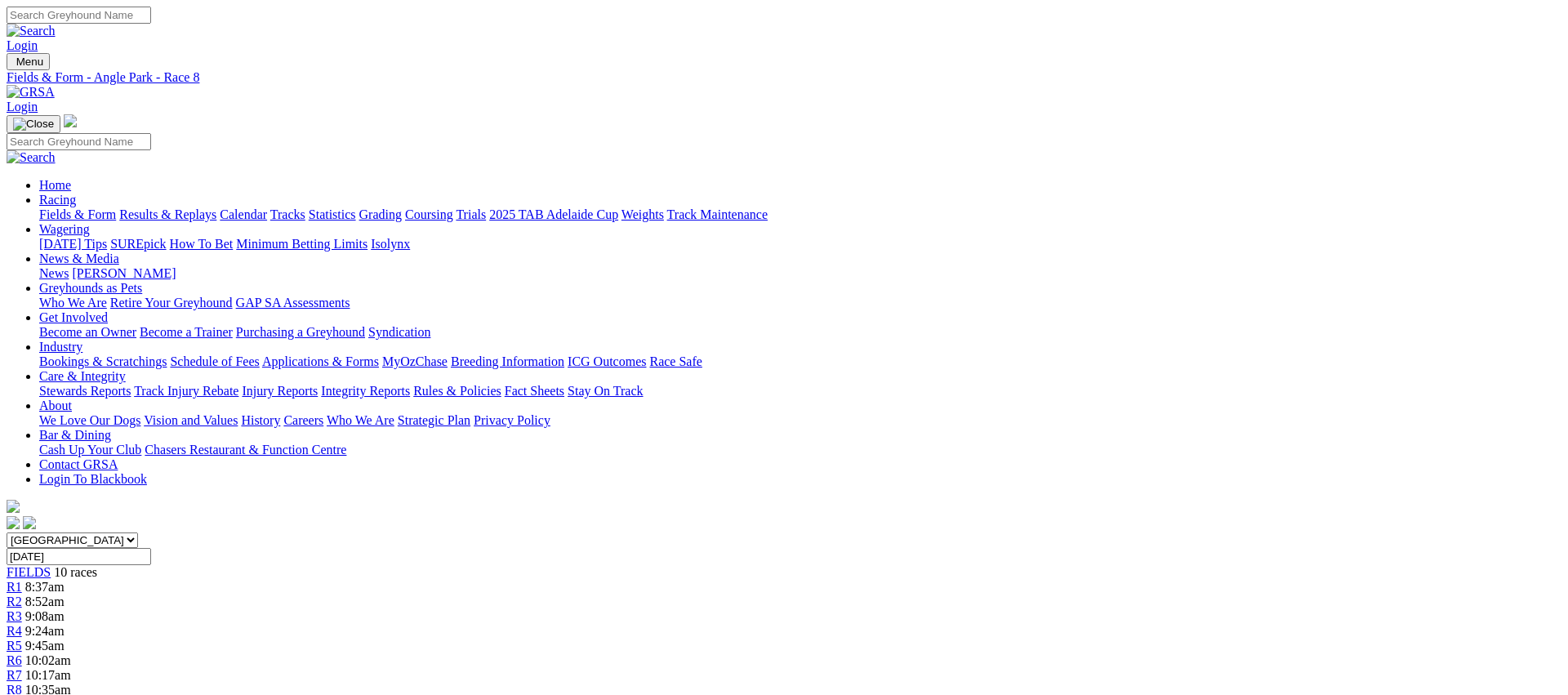
click at [22, 694] on span "R9" at bounding box center [14, 703] width 15 height 14
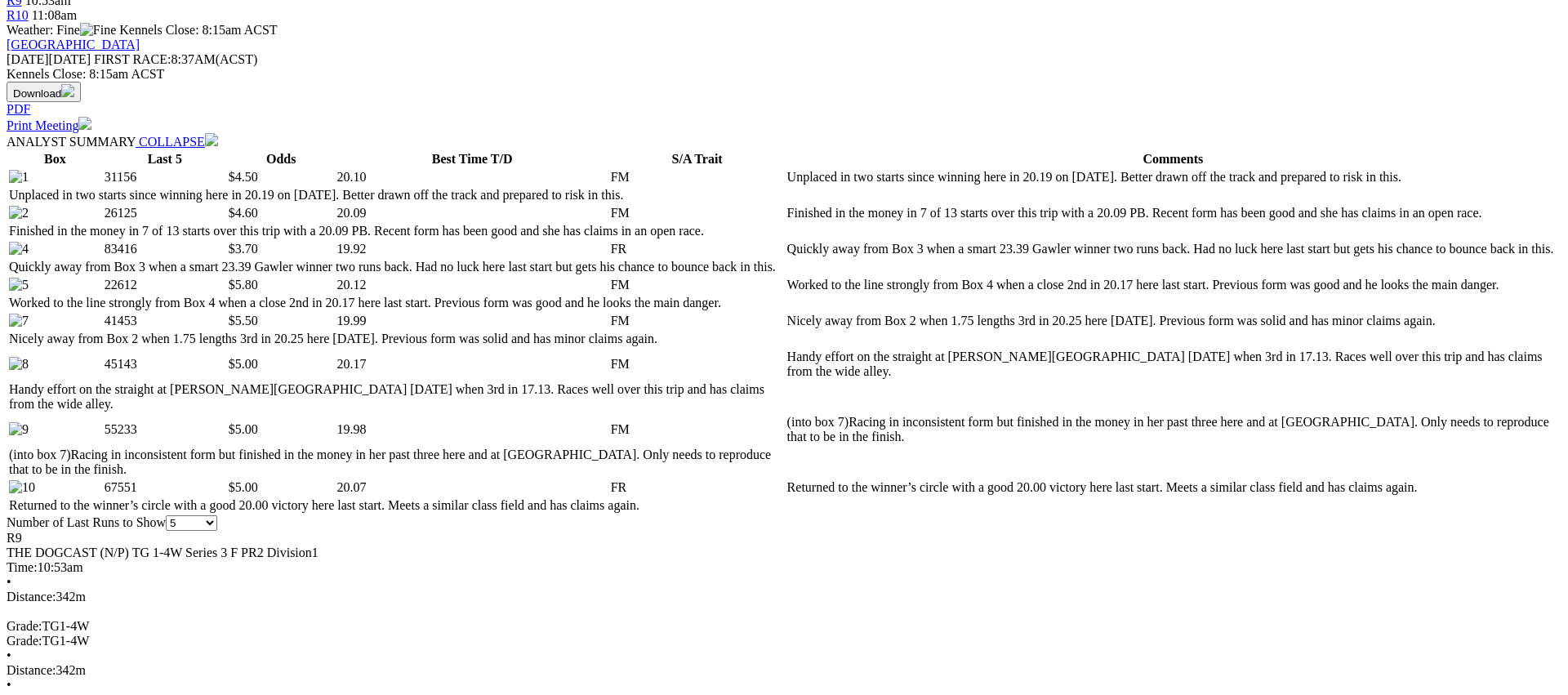
scroll to position [704, 0]
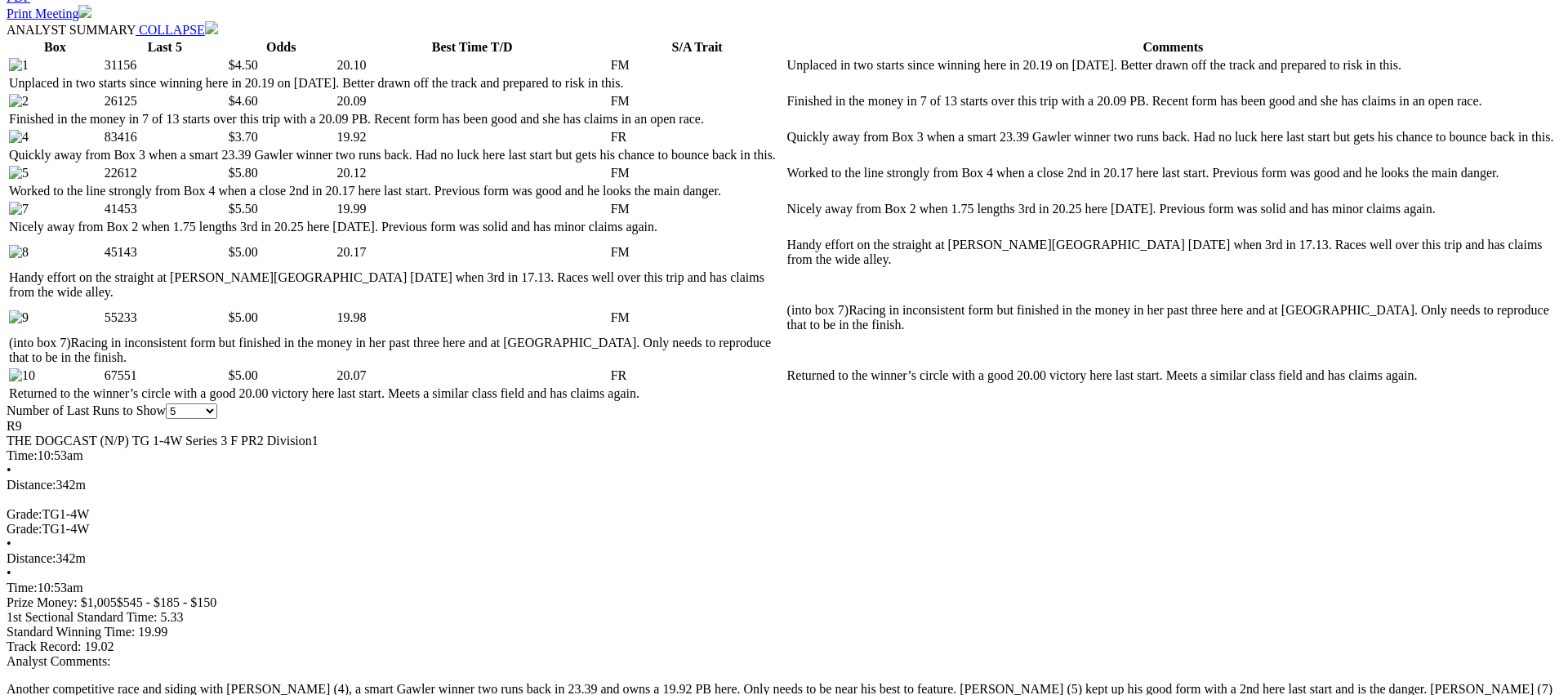
scroll to position [0, 0]
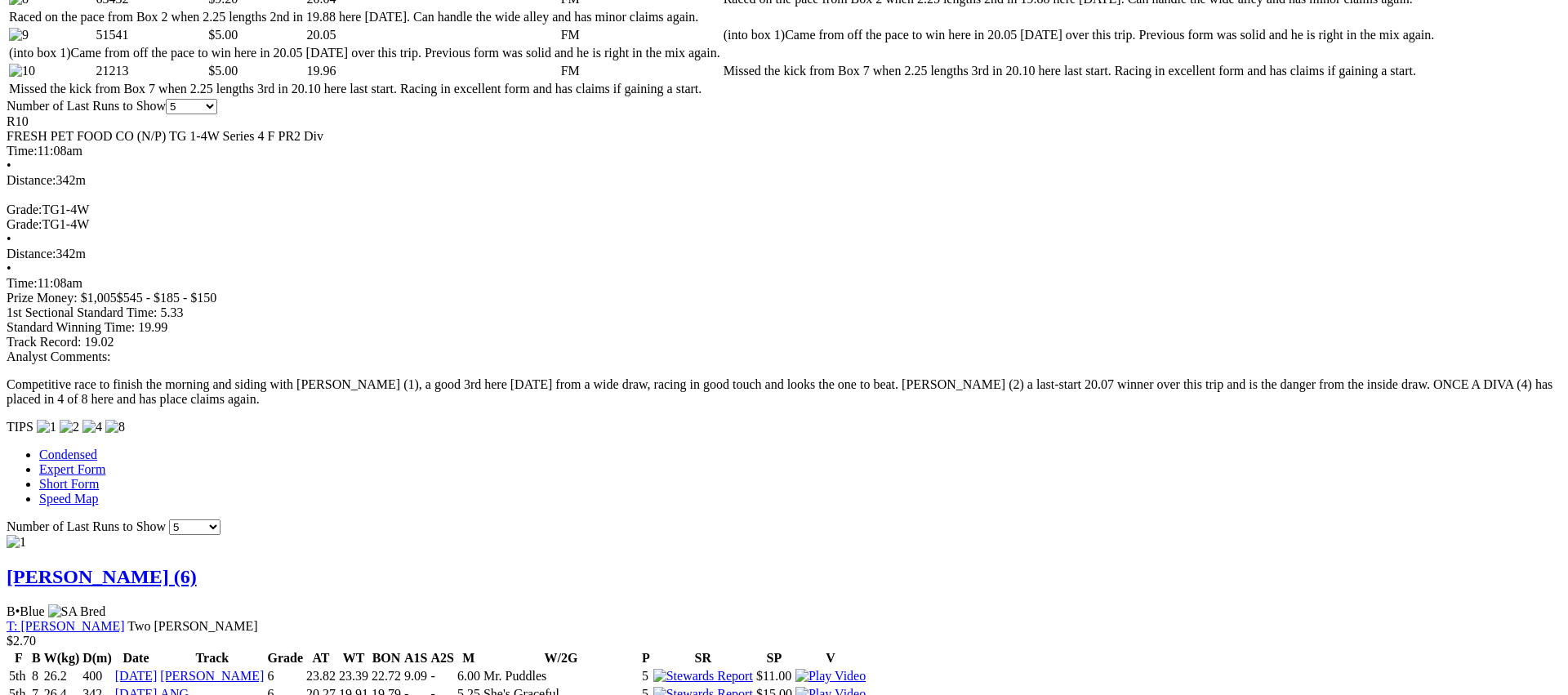
scroll to position [1063, 0]
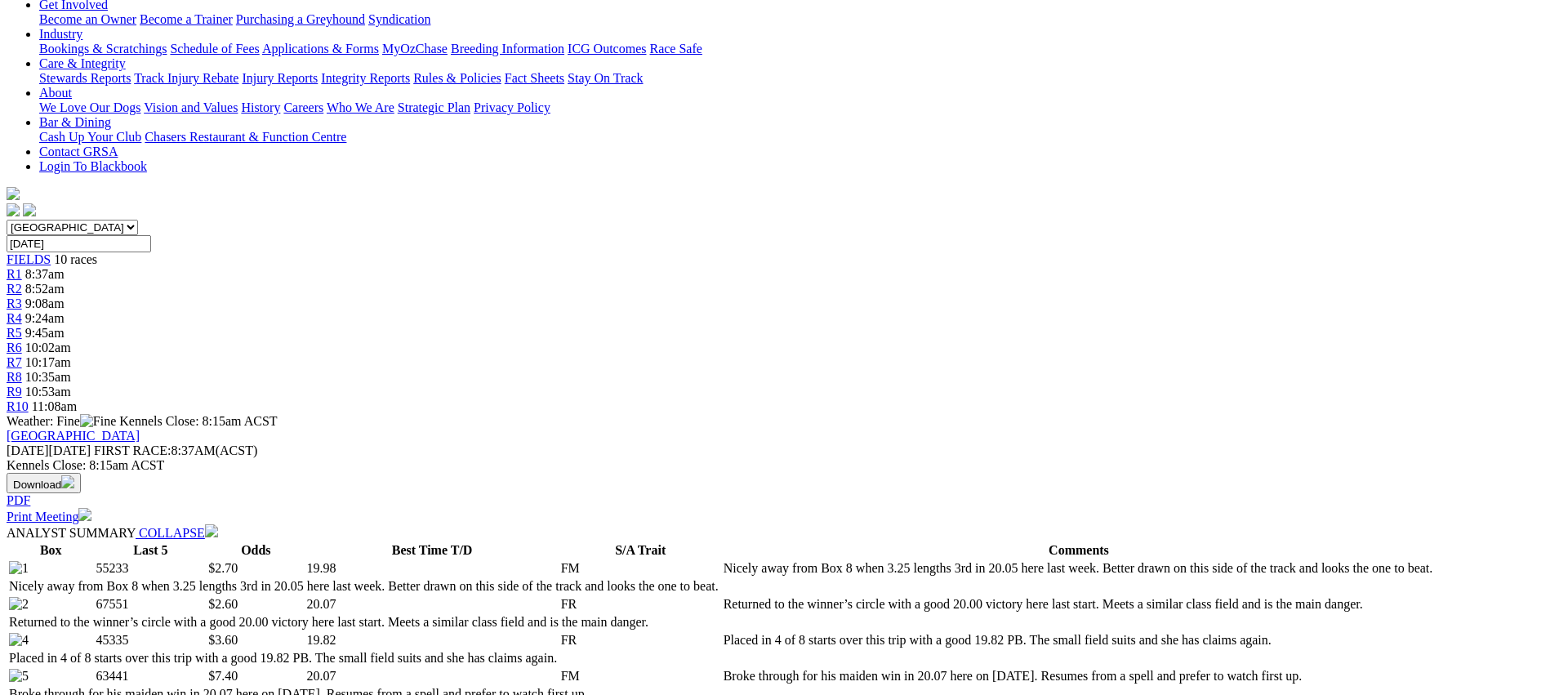
scroll to position [0, 0]
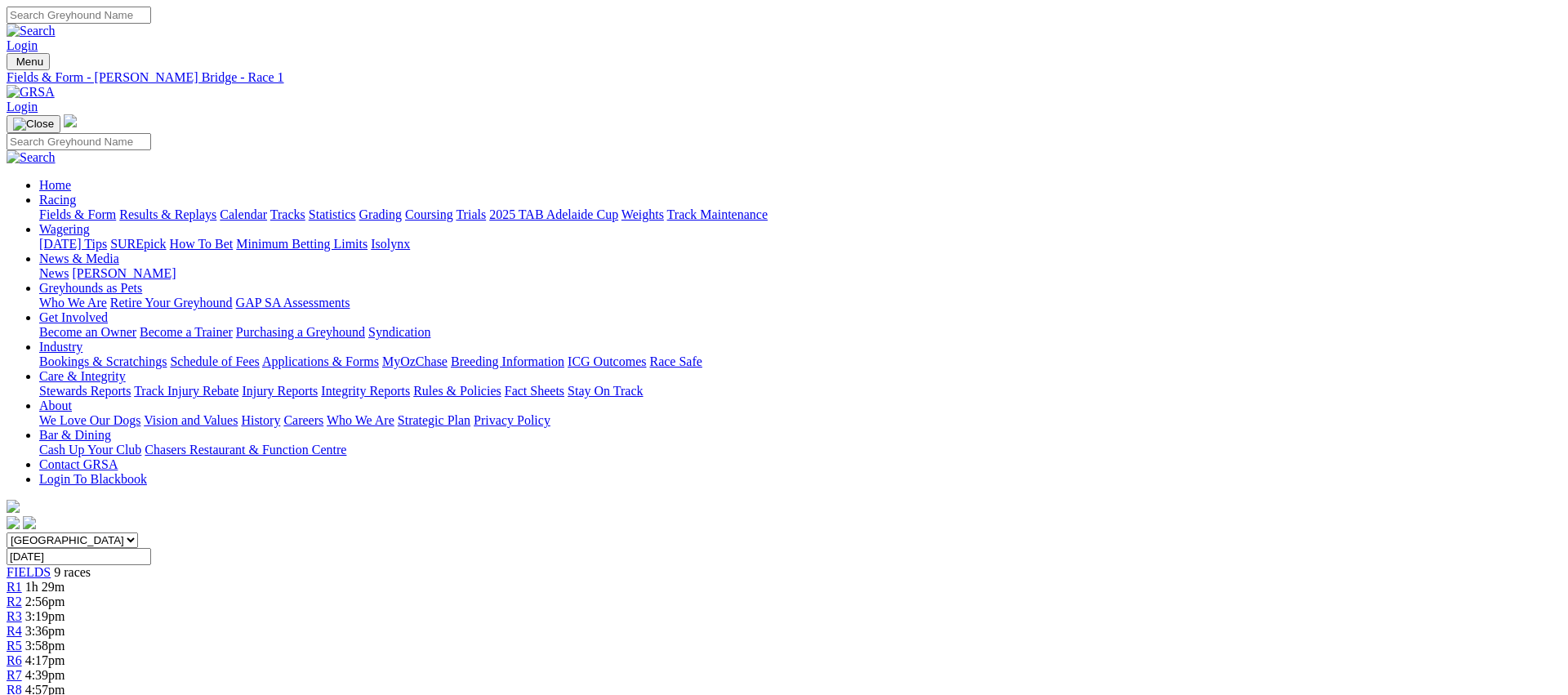
click at [116, 207] on link "Fields & Form" at bounding box center [77, 214] width 76 height 14
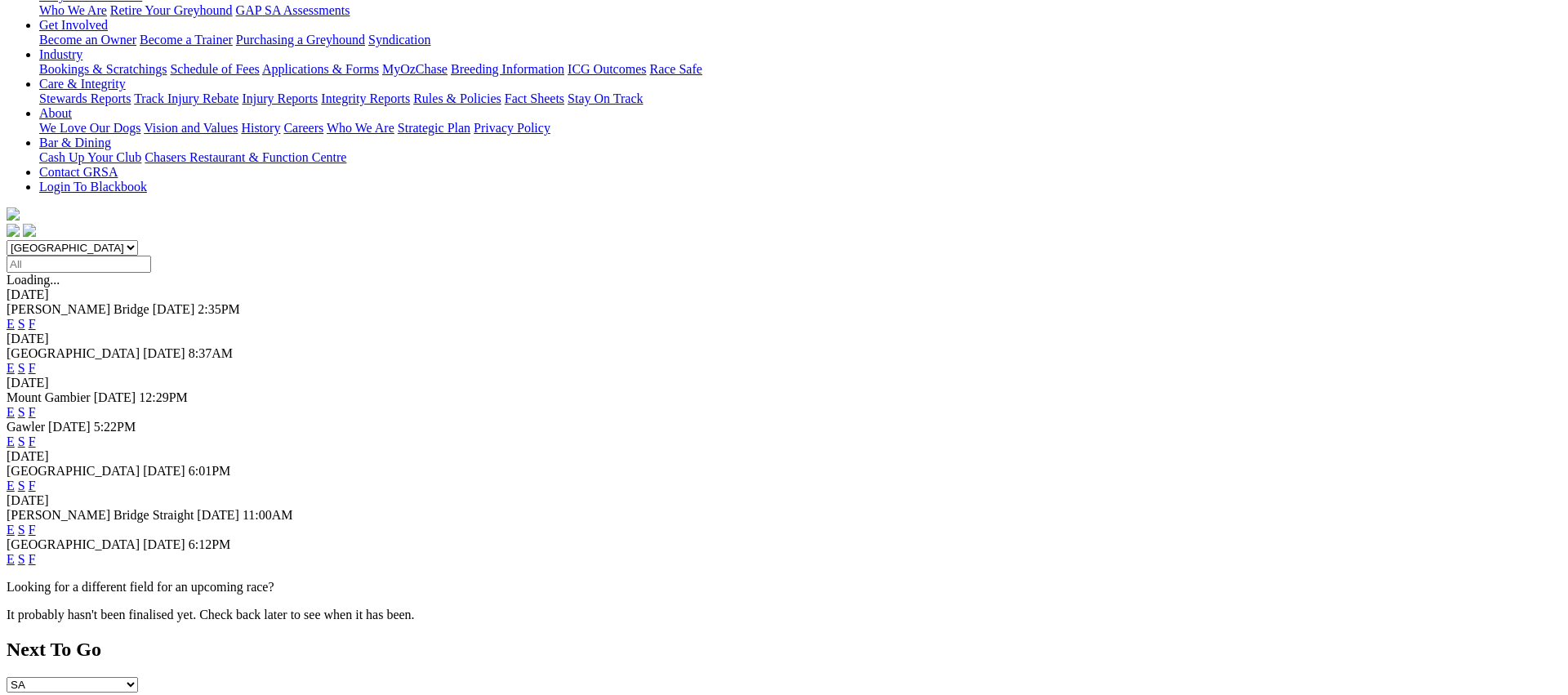
scroll to position [292, 0]
click at [35, 552] on link "F" at bounding box center [32, 559] width 7 height 14
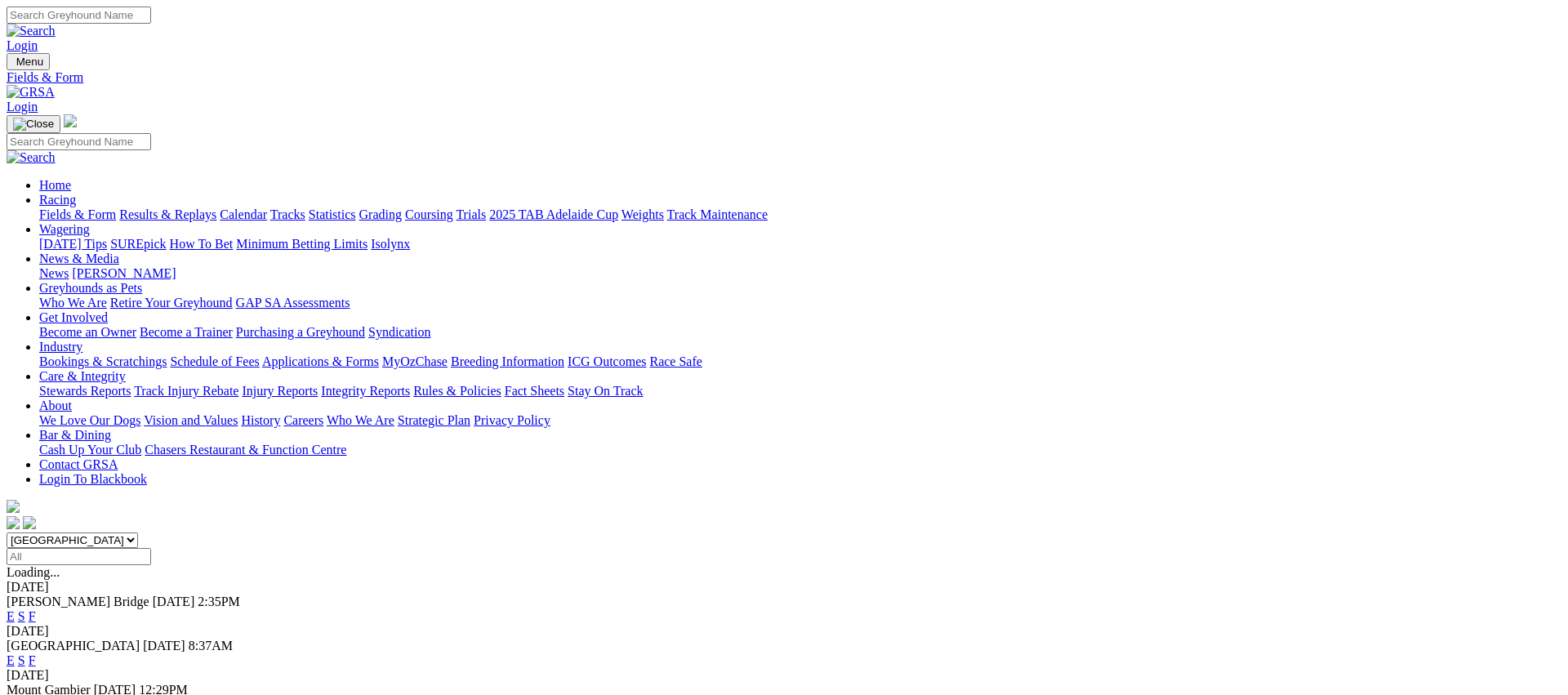
scroll to position [197, 0]
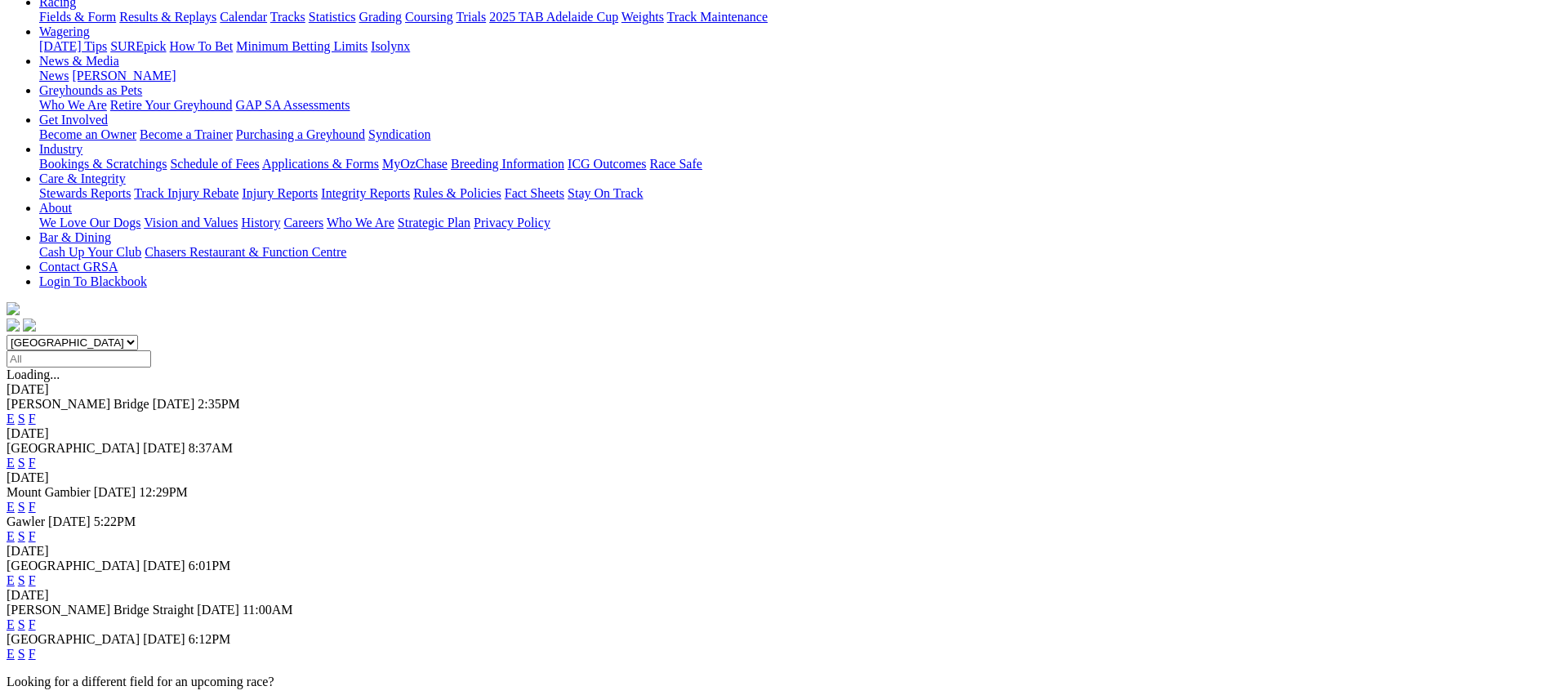
click at [15, 529] on link "E" at bounding box center [10, 536] width 8 height 14
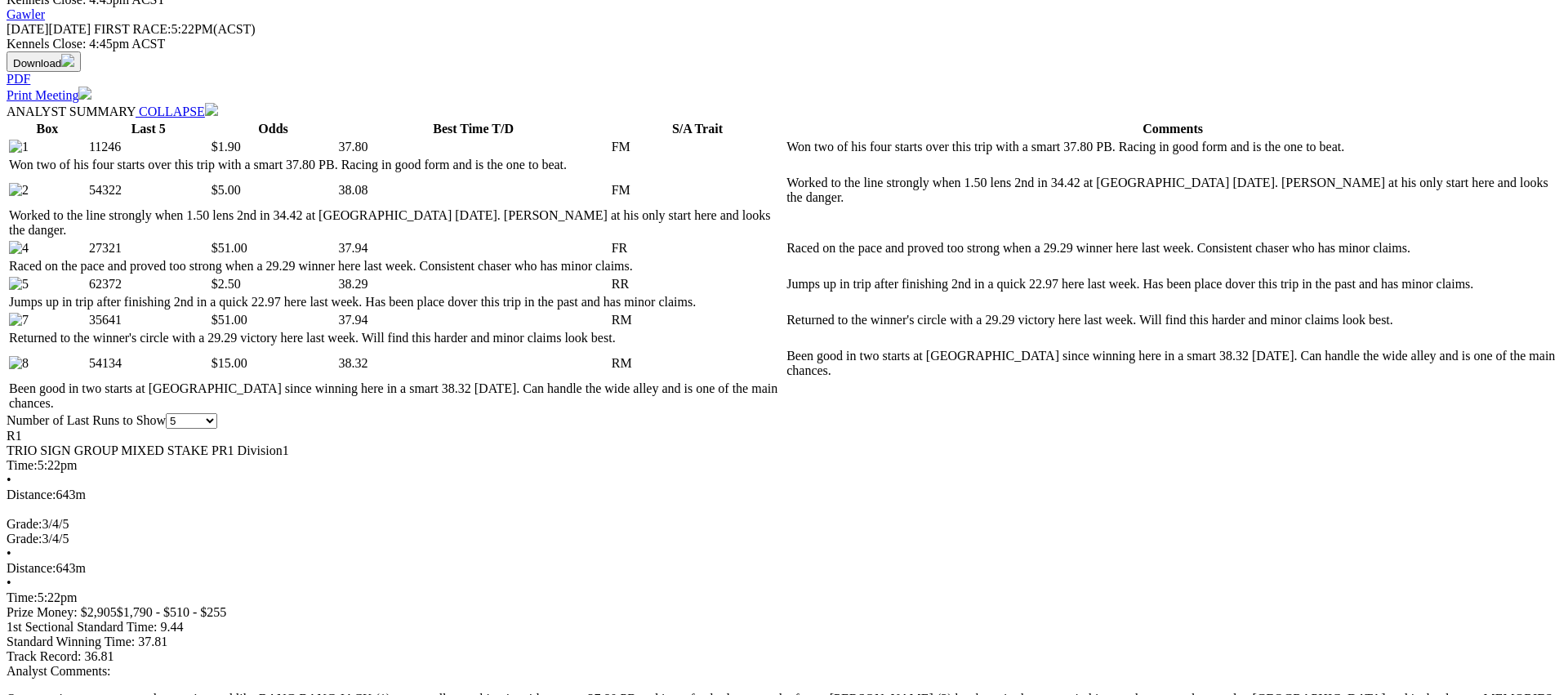
scroll to position [750, 0]
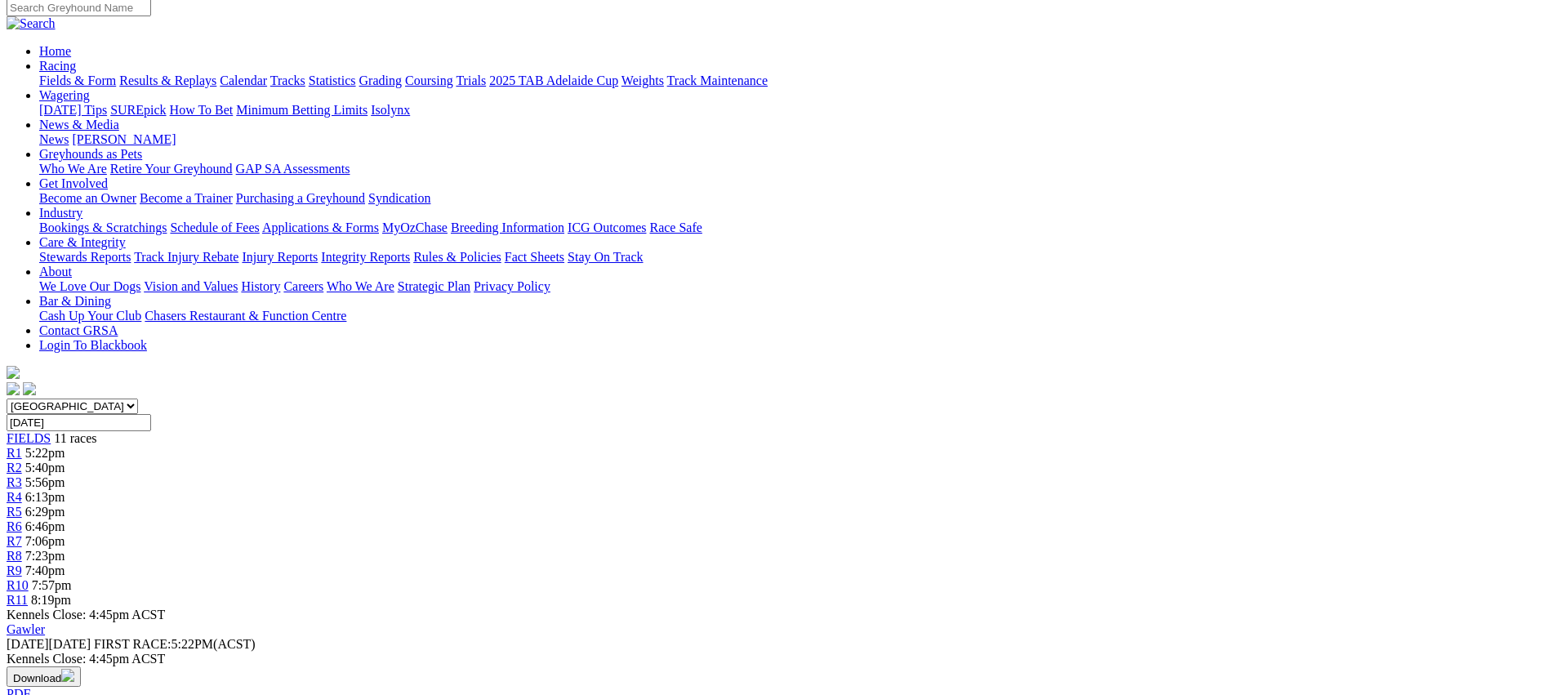
scroll to position [0, 0]
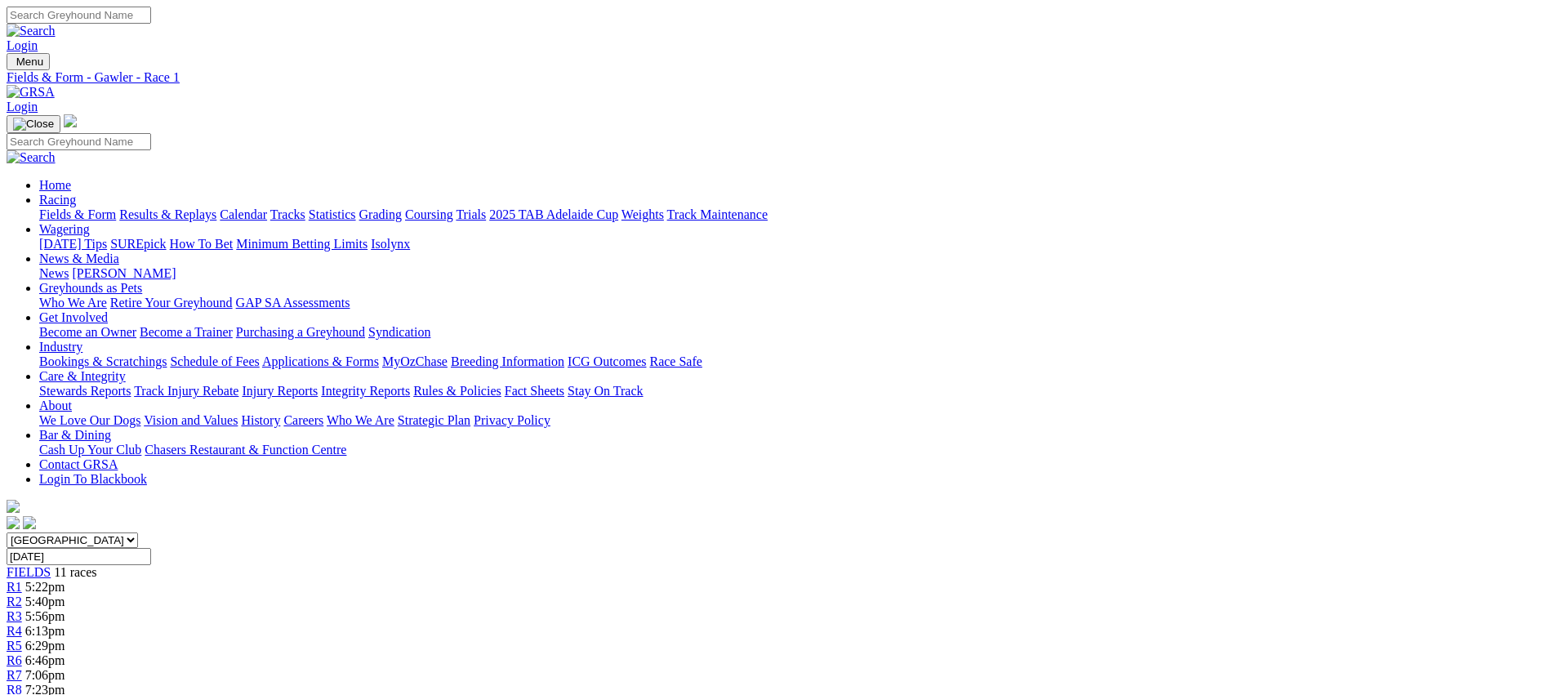
click at [22, 594] on link "R2" at bounding box center [14, 600] width 15 height 14
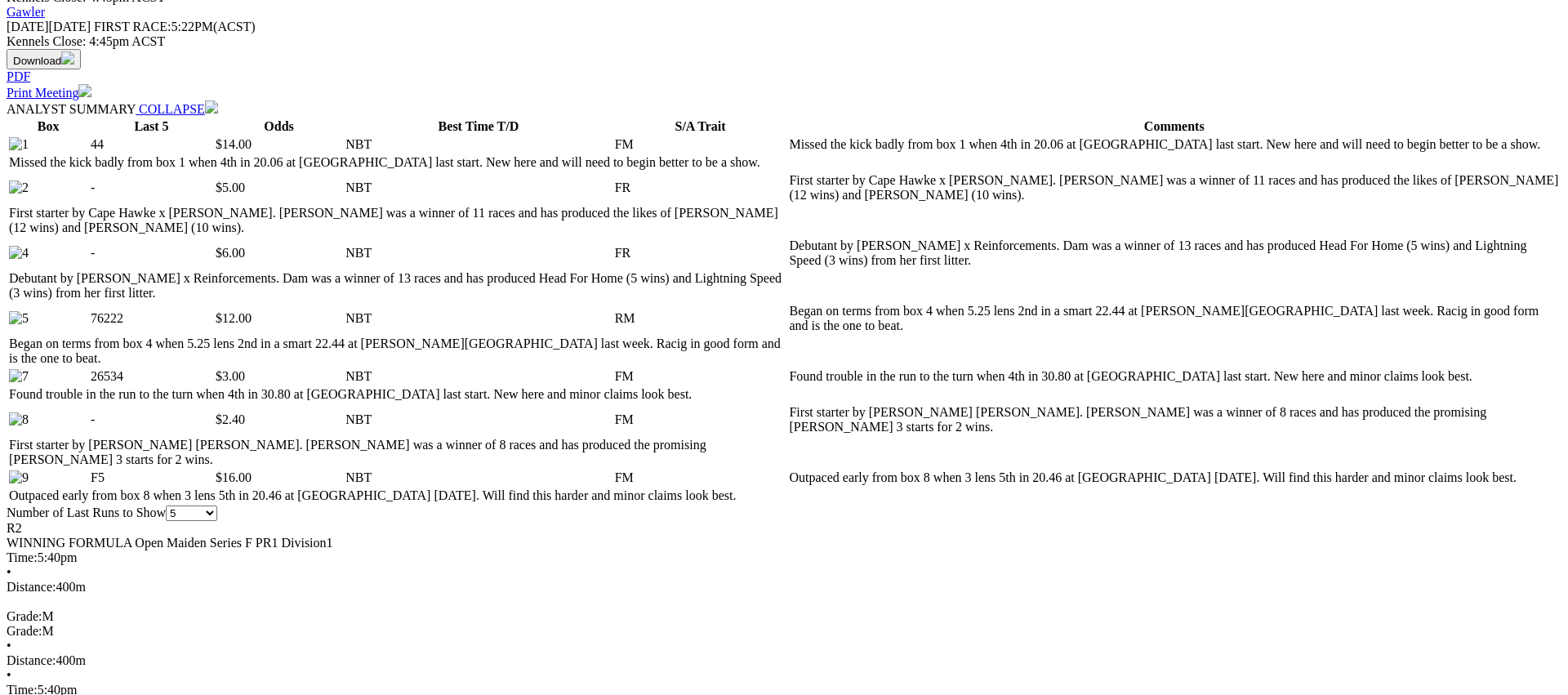
scroll to position [761, 0]
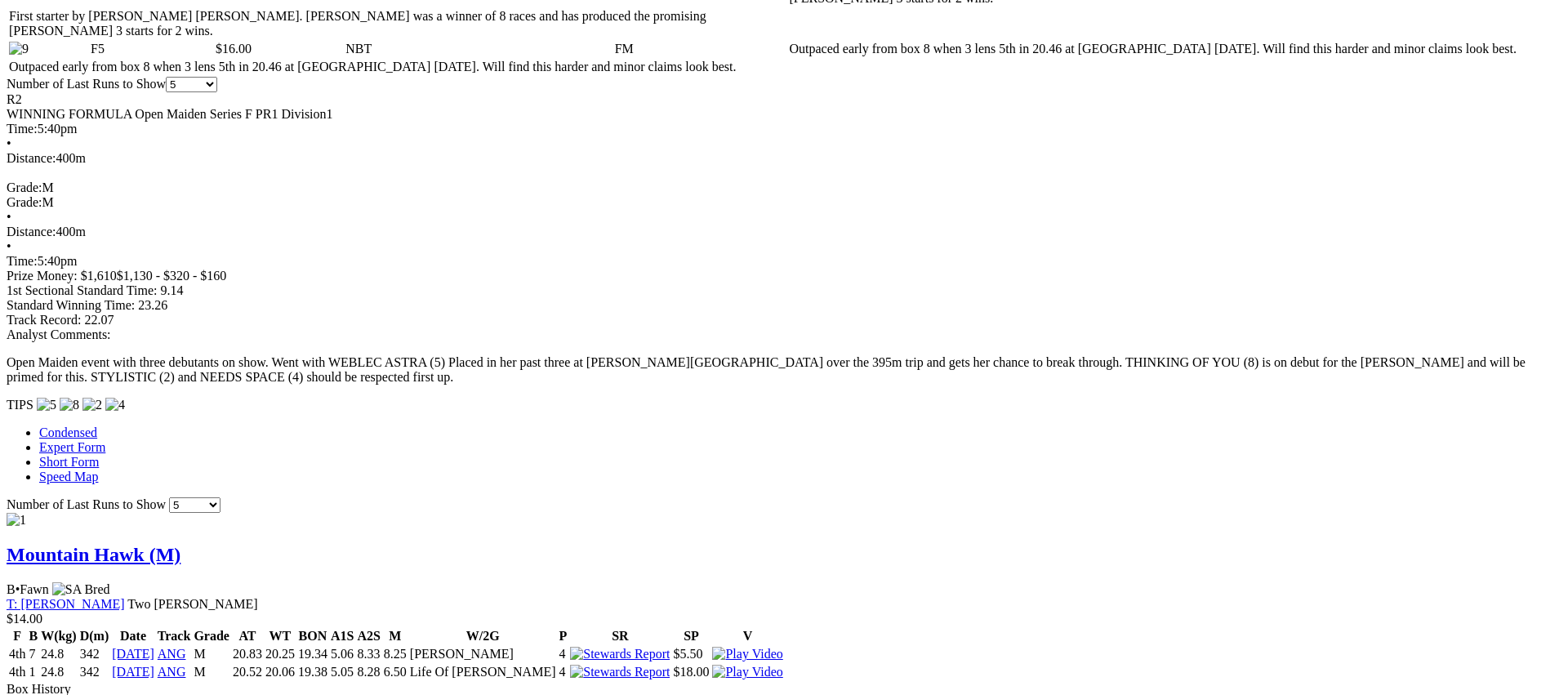
scroll to position [1182, 0]
